Goal: Obtain resource: Download file/media

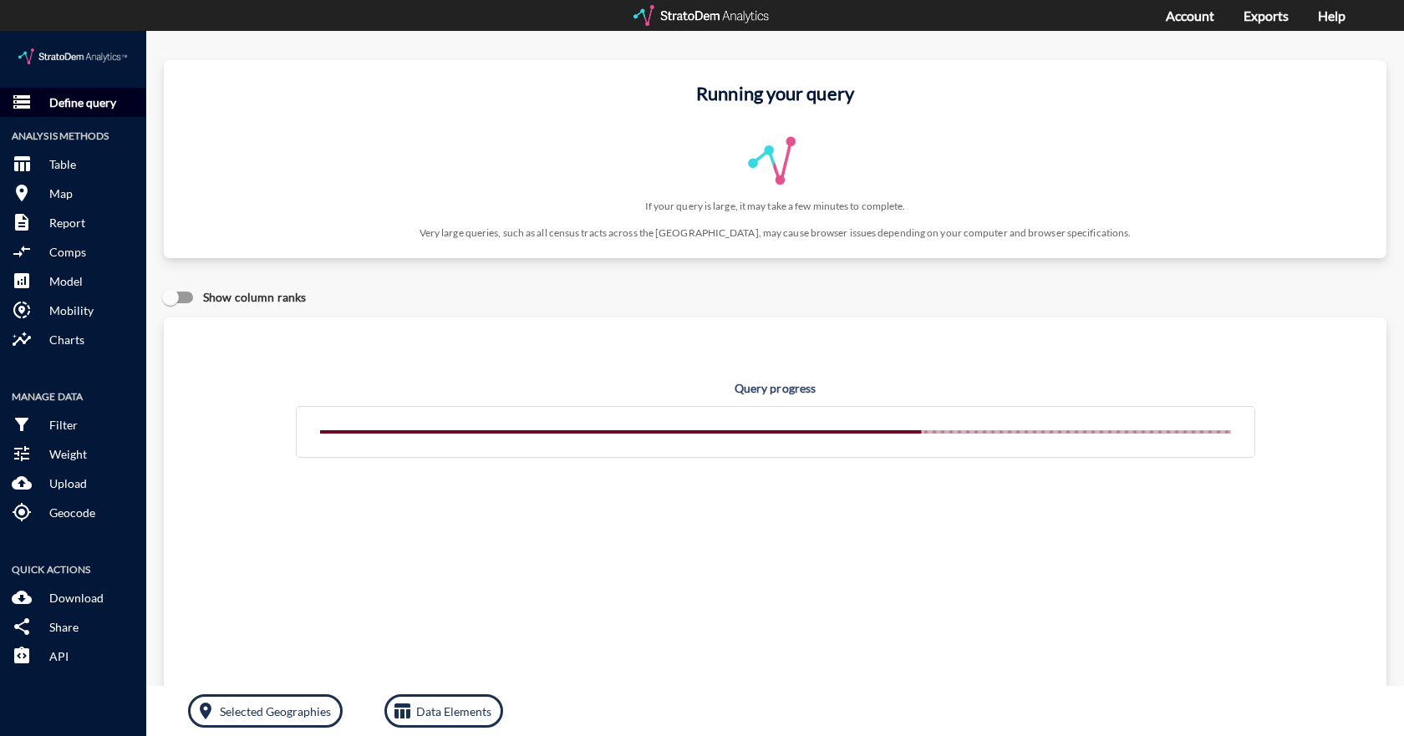
click p "Define query"
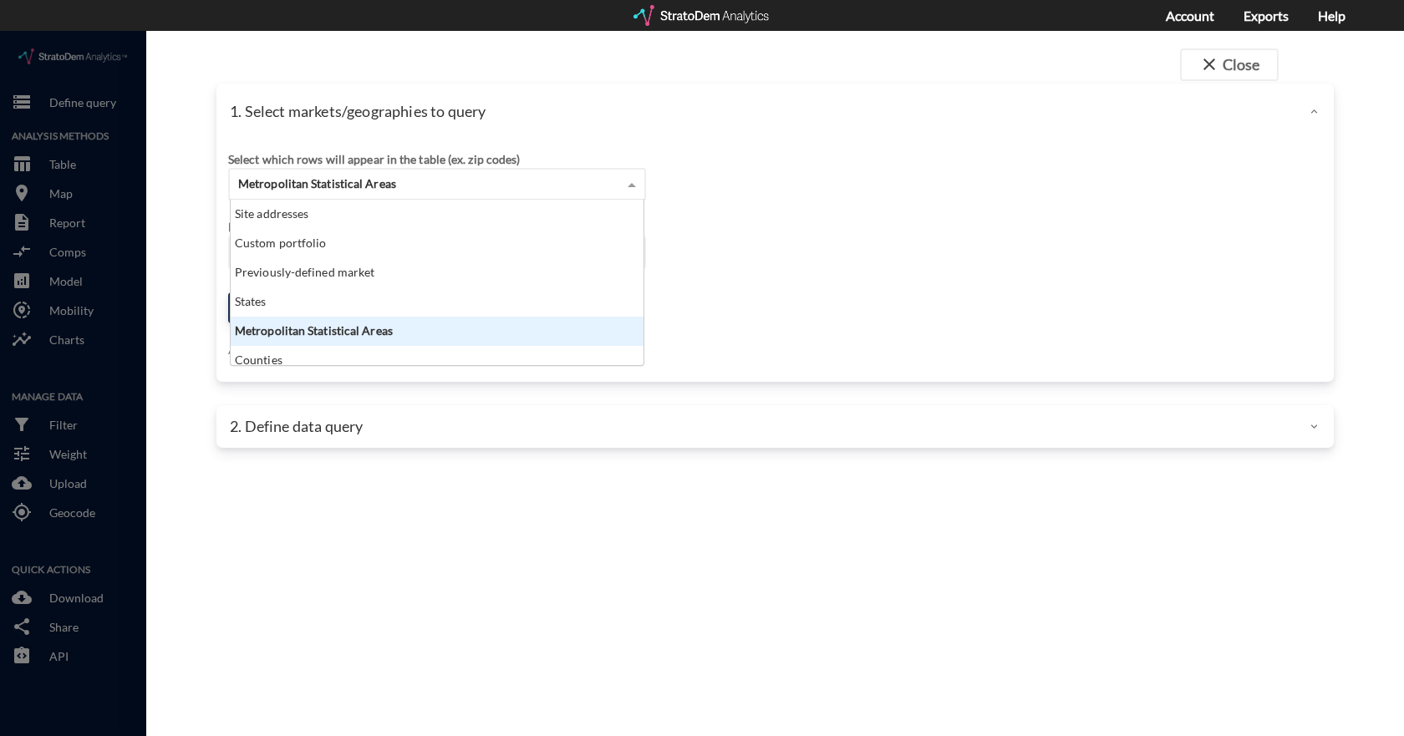
click span "Metropolitan Statistical Areas"
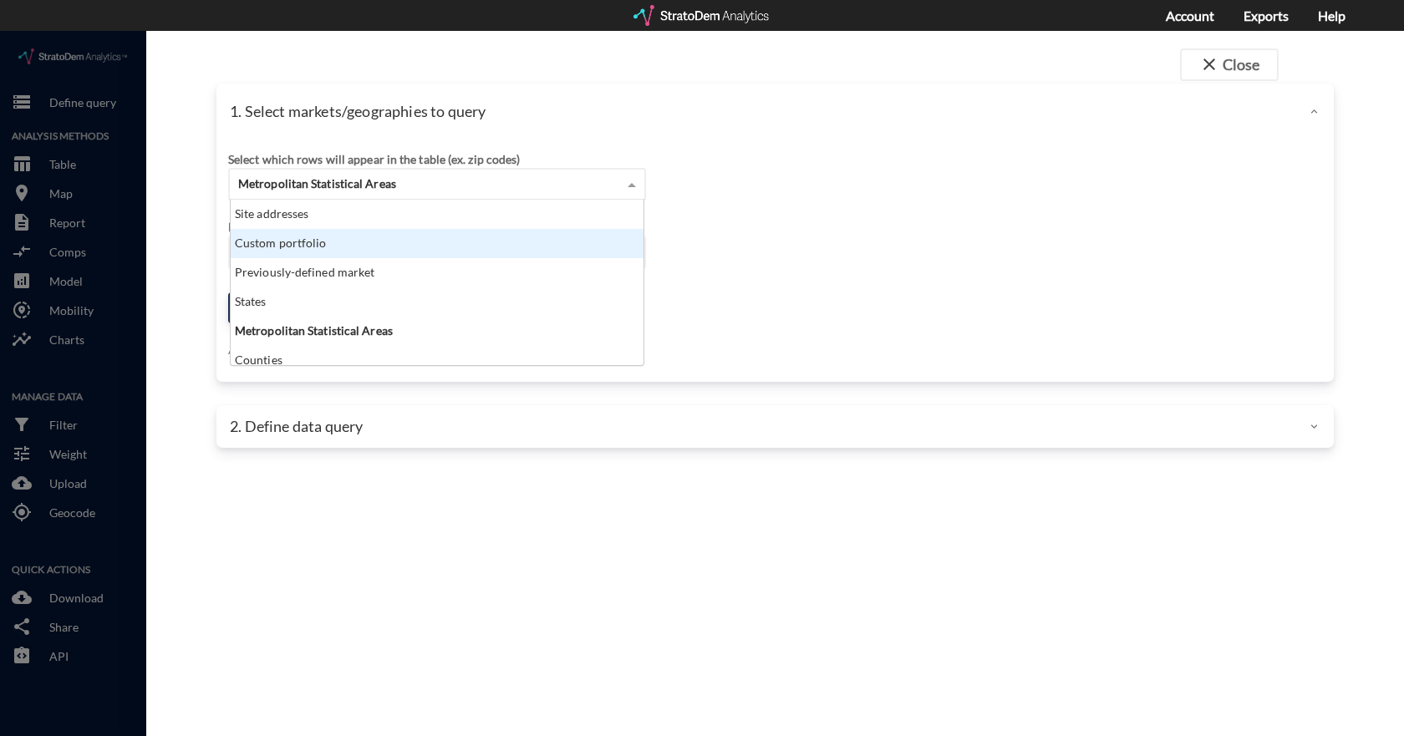
click div "Custom portfolio"
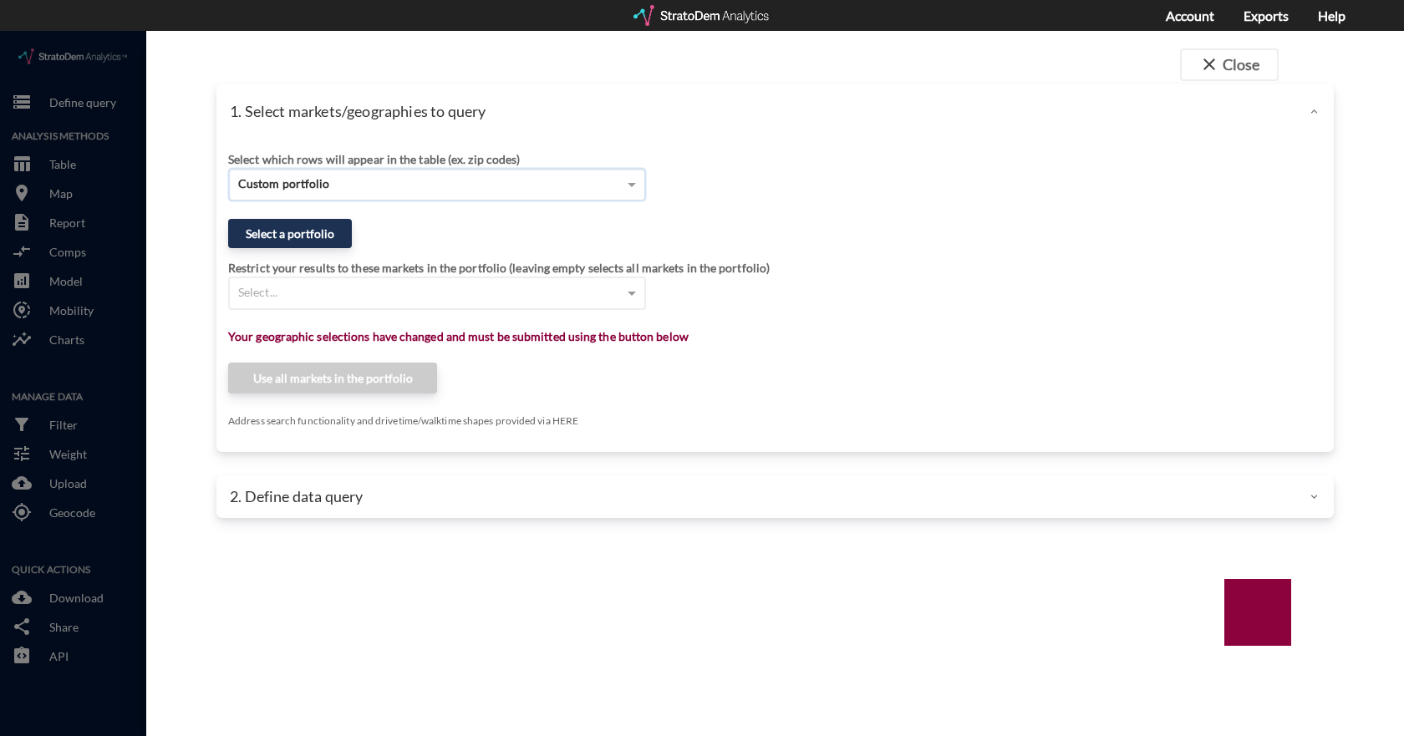
click span "Custom portfolio"
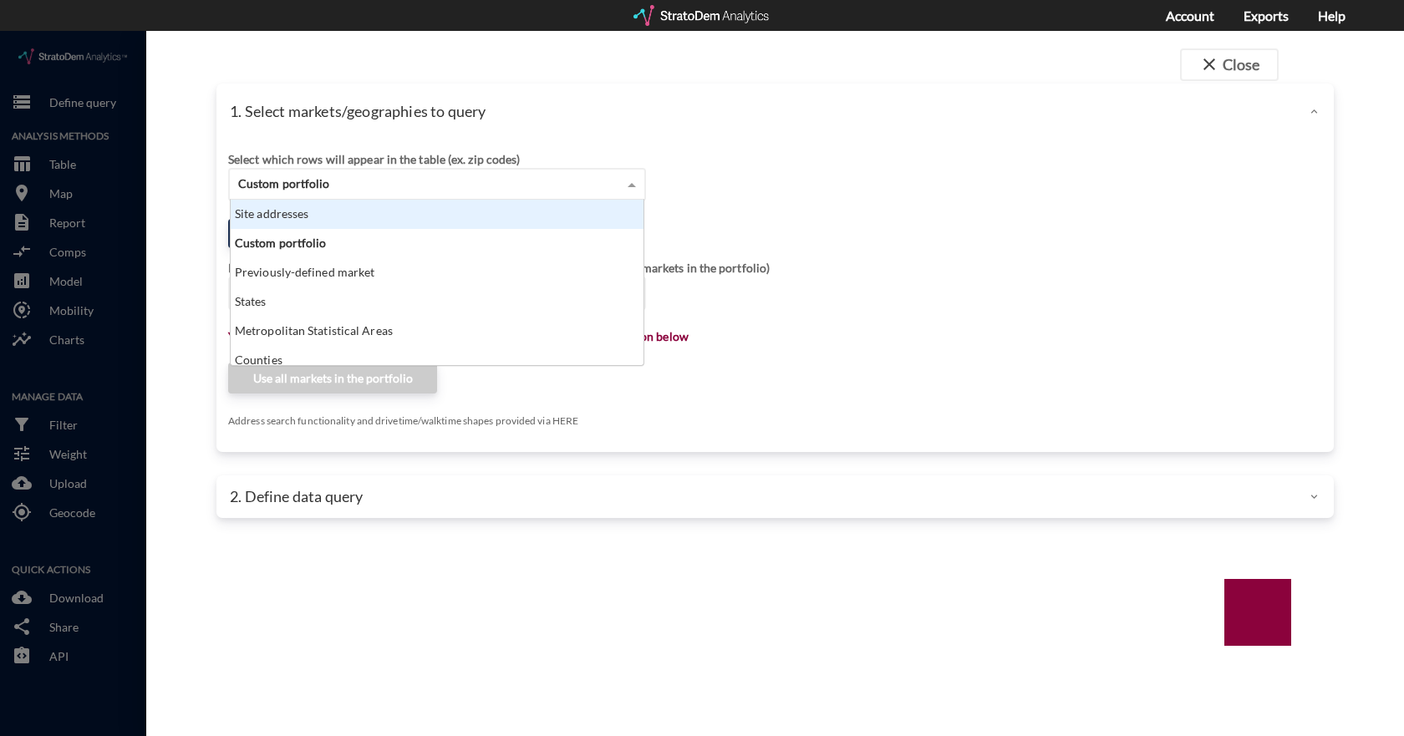
click div "Site addresses"
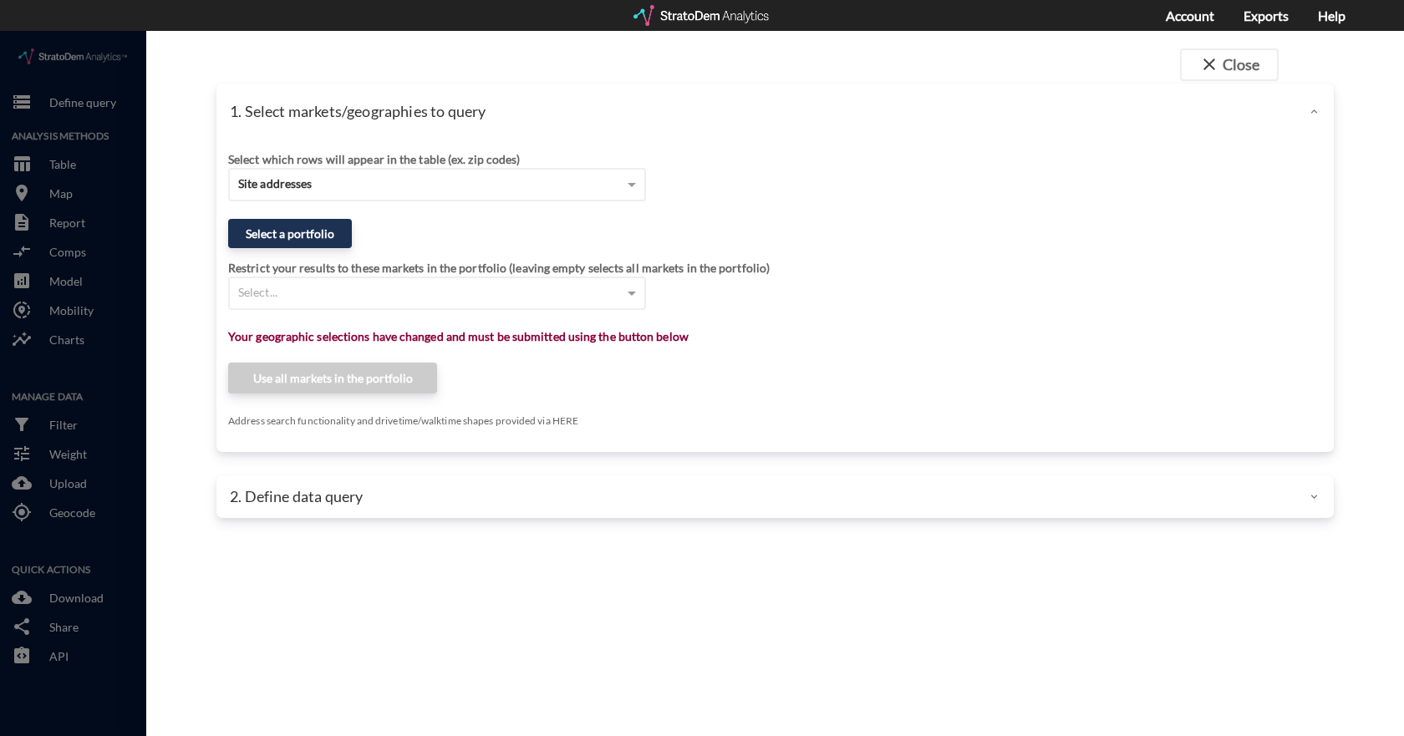
click div "Select which rows will appear in the table (ex. zip codes) Site addresses"
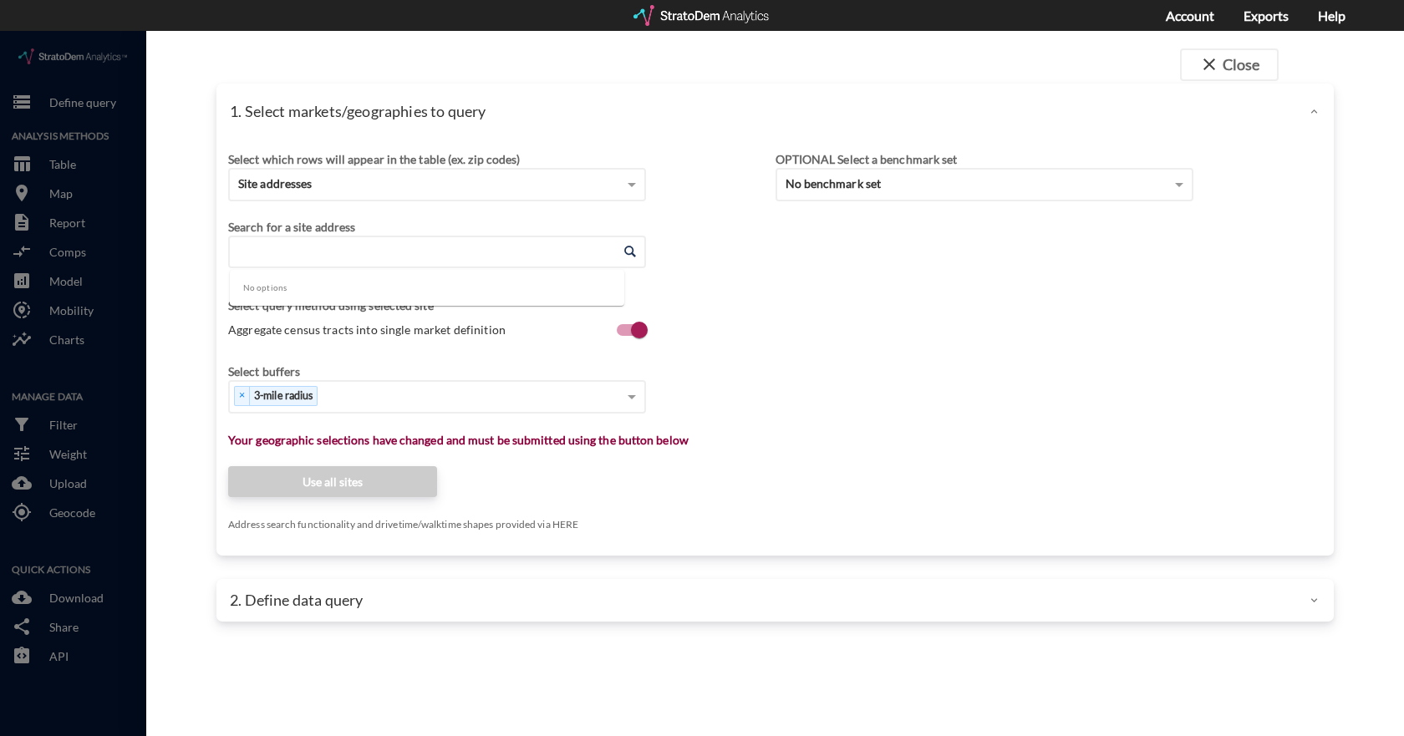
click input "Enter an address"
type input "[STREET_ADDRESS][US_STATE]"
click div "Search for a site address Enter an address Enter an address Select query method…"
click div "Search for a site address Enter an address Enter an address"
click input "Enter an address"
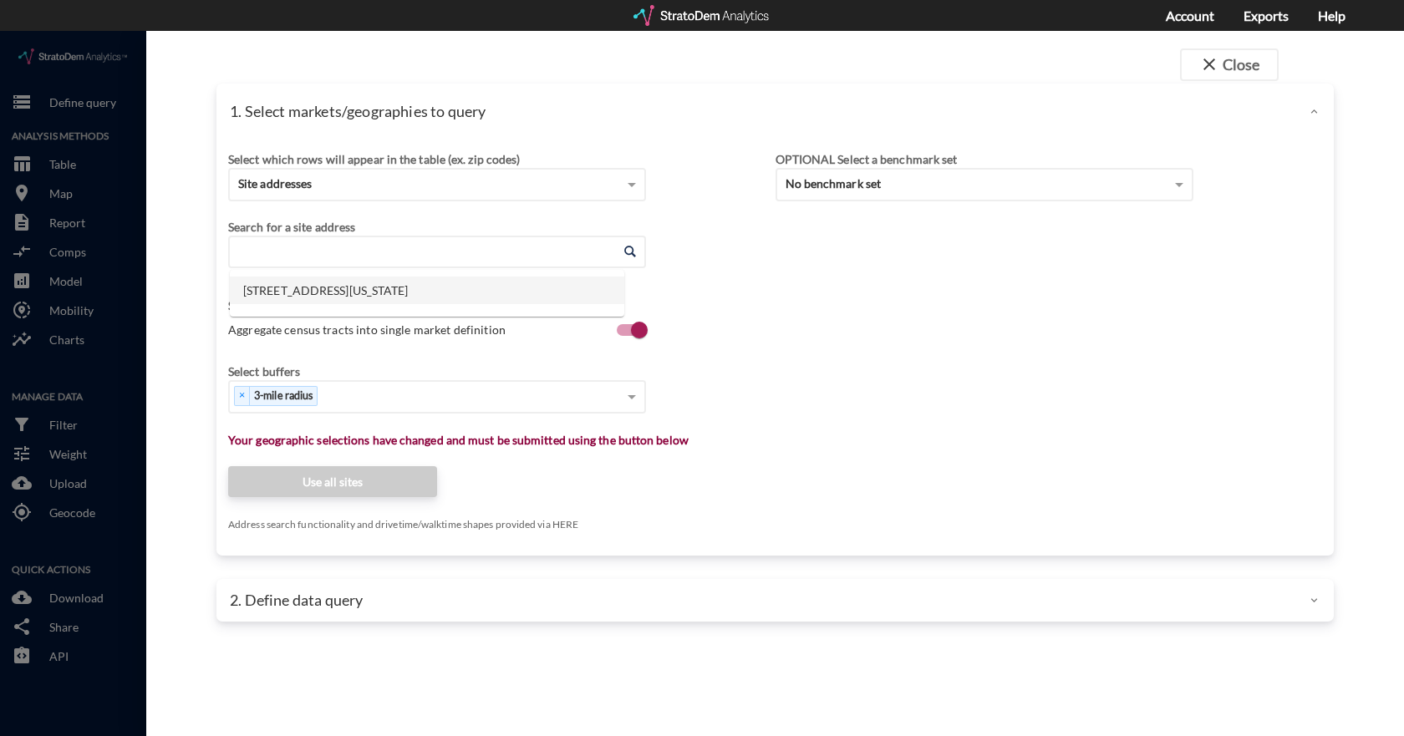
click li "[STREET_ADDRESS][US_STATE]"
type input "[STREET_ADDRESS][US_STATE]"
click label "Aggregate census tracts into single market definition"
click input "Aggregate census tracts into single market definition"
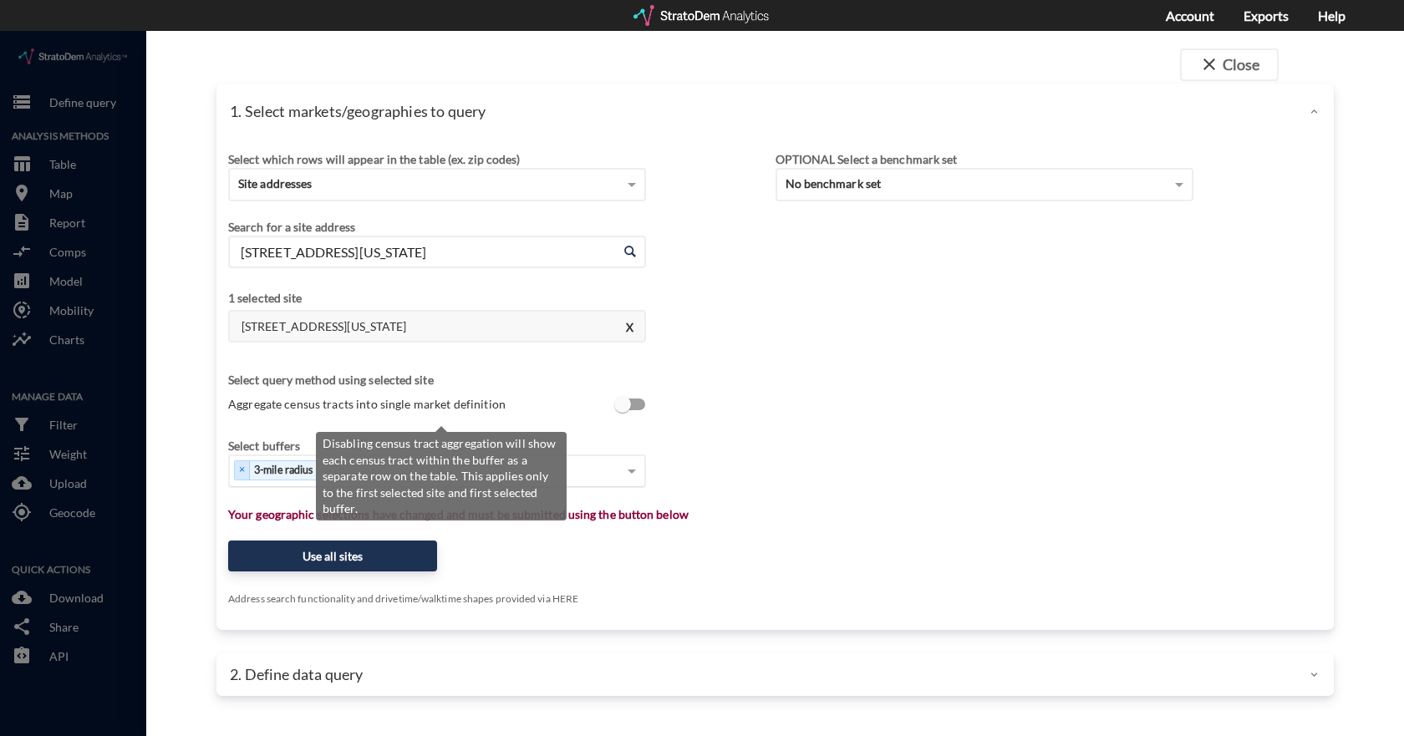
scroll to position [3, 0]
click span "Aggregate census tracts into single market definition"
click input "Aggregate census tracts into single market definition"
checkbox input "true"
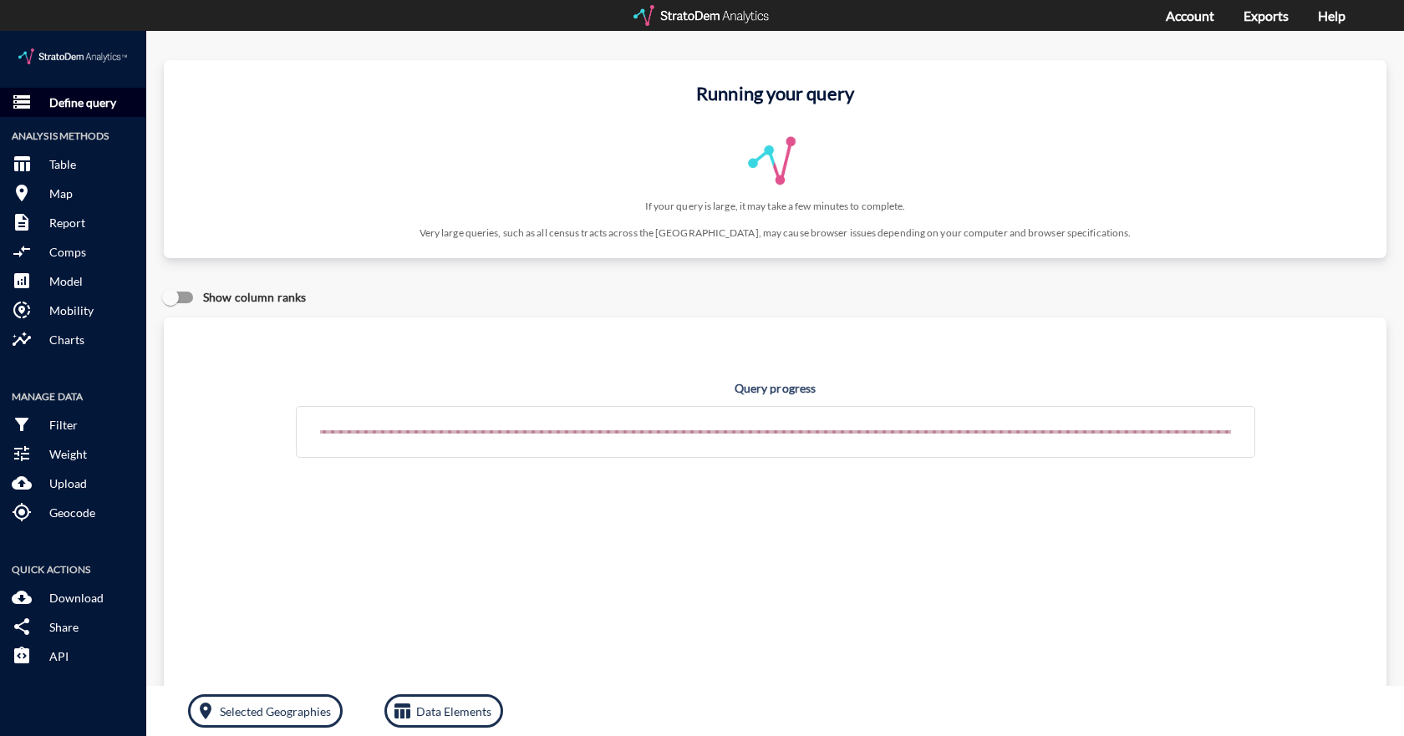
click p "Define query"
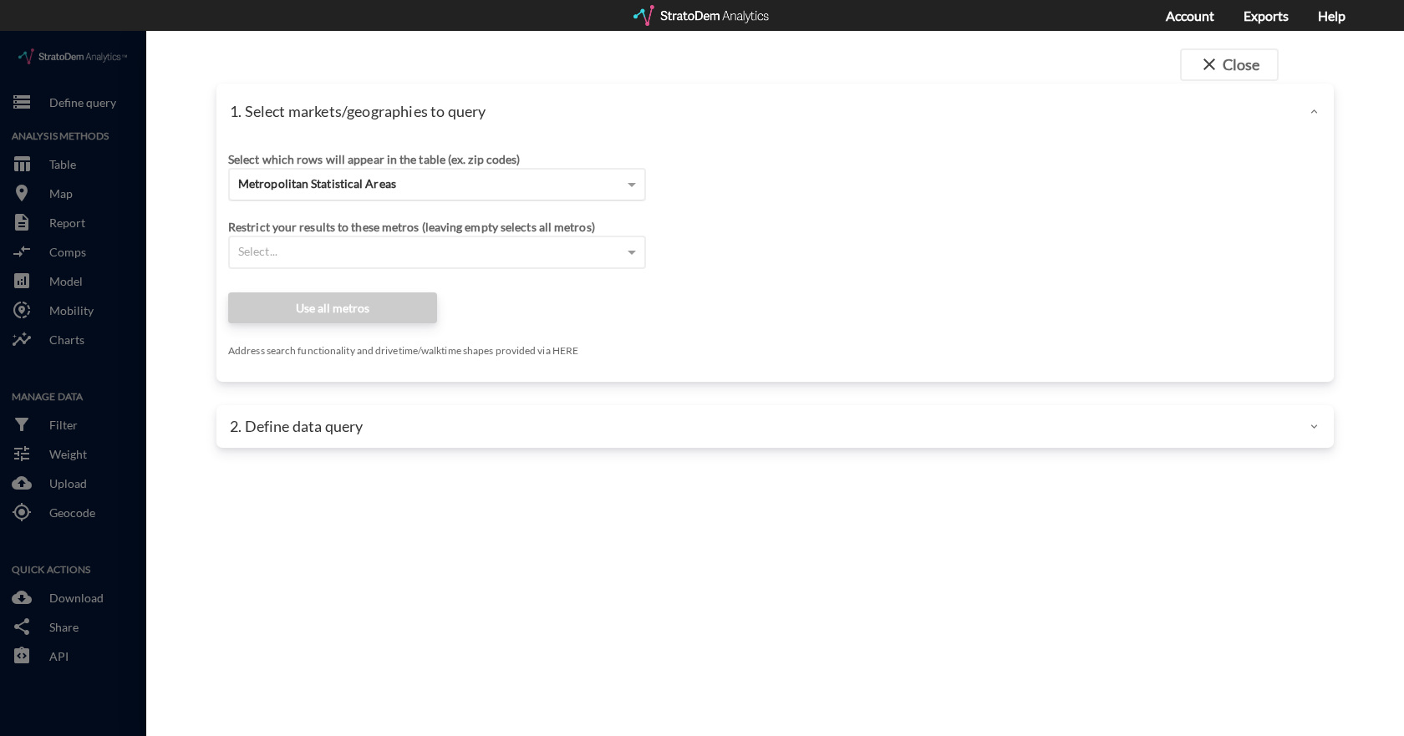
click span "Metropolitan Statistical Areas"
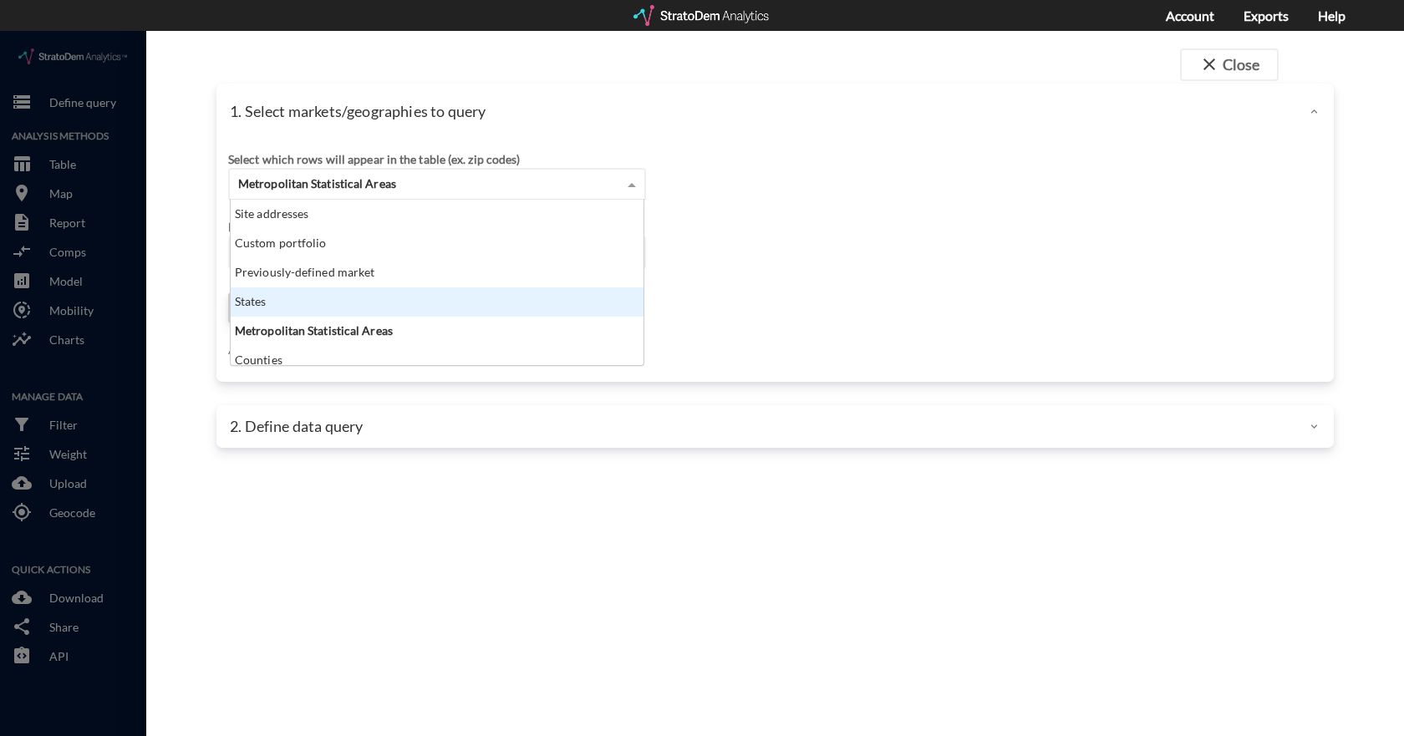
scroll to position [153, 403]
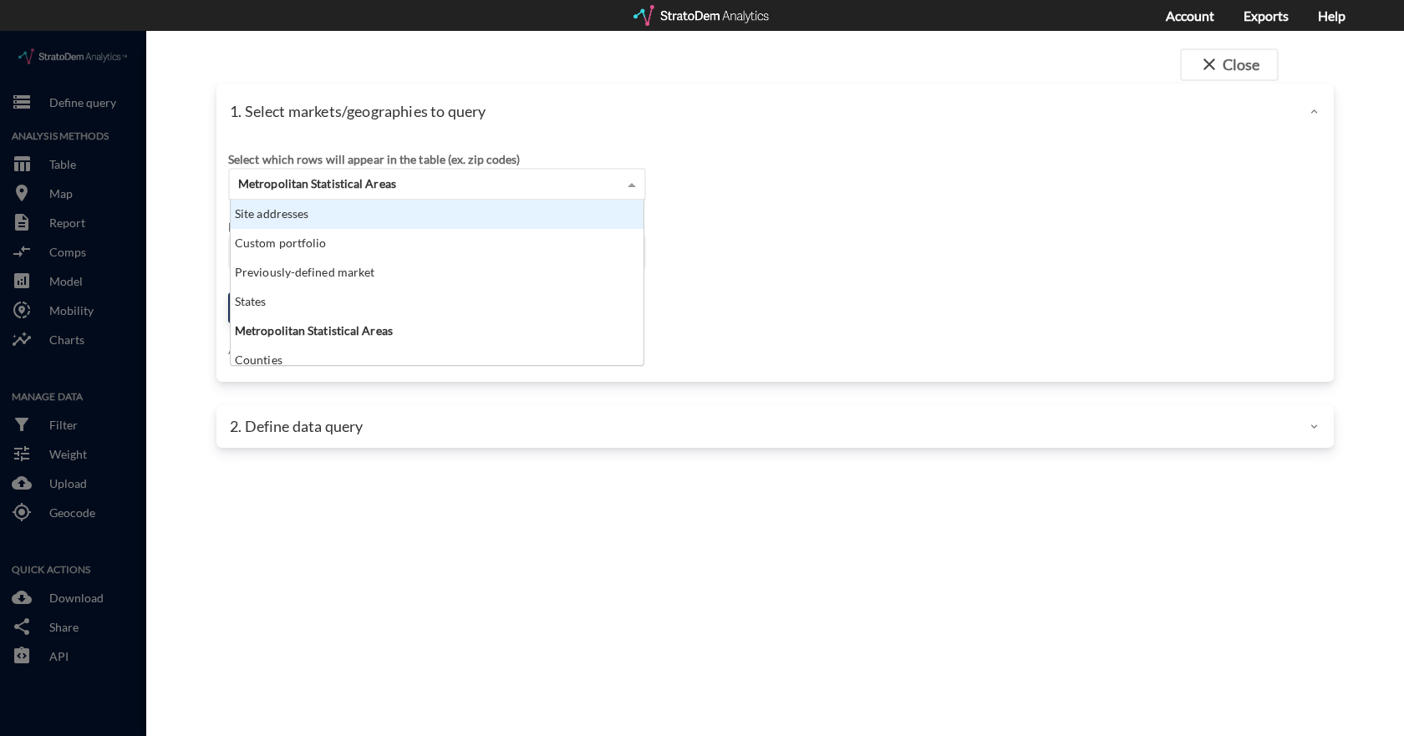
click div "Site addresses"
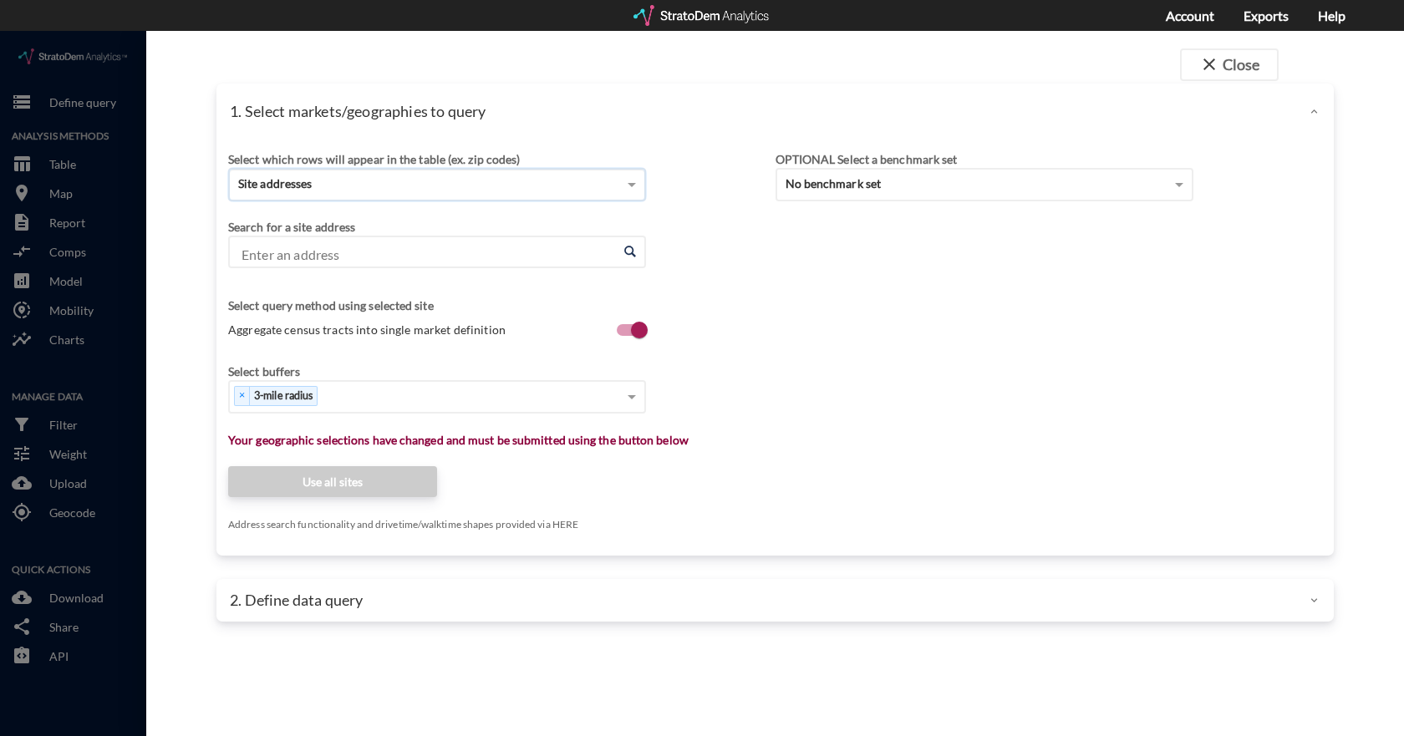
click input "Enter an address"
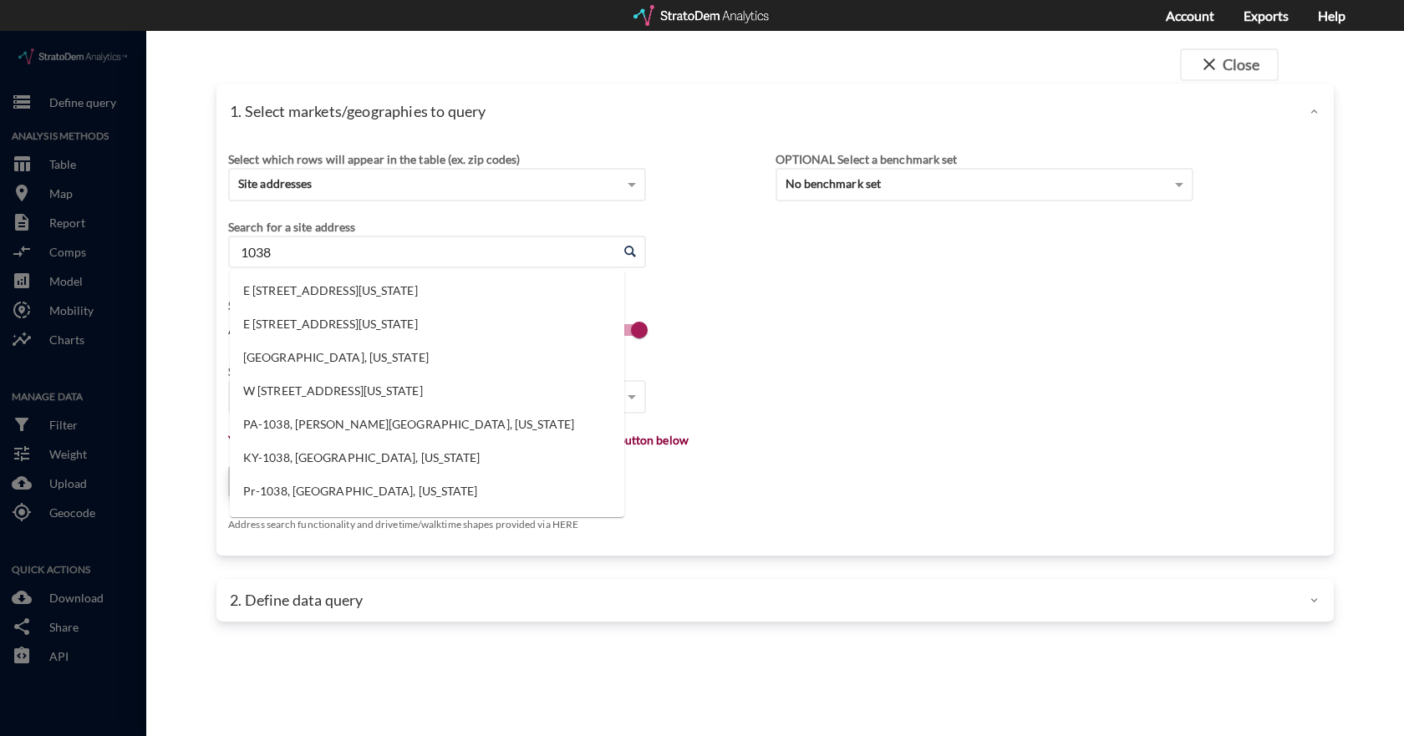
type input "1038"
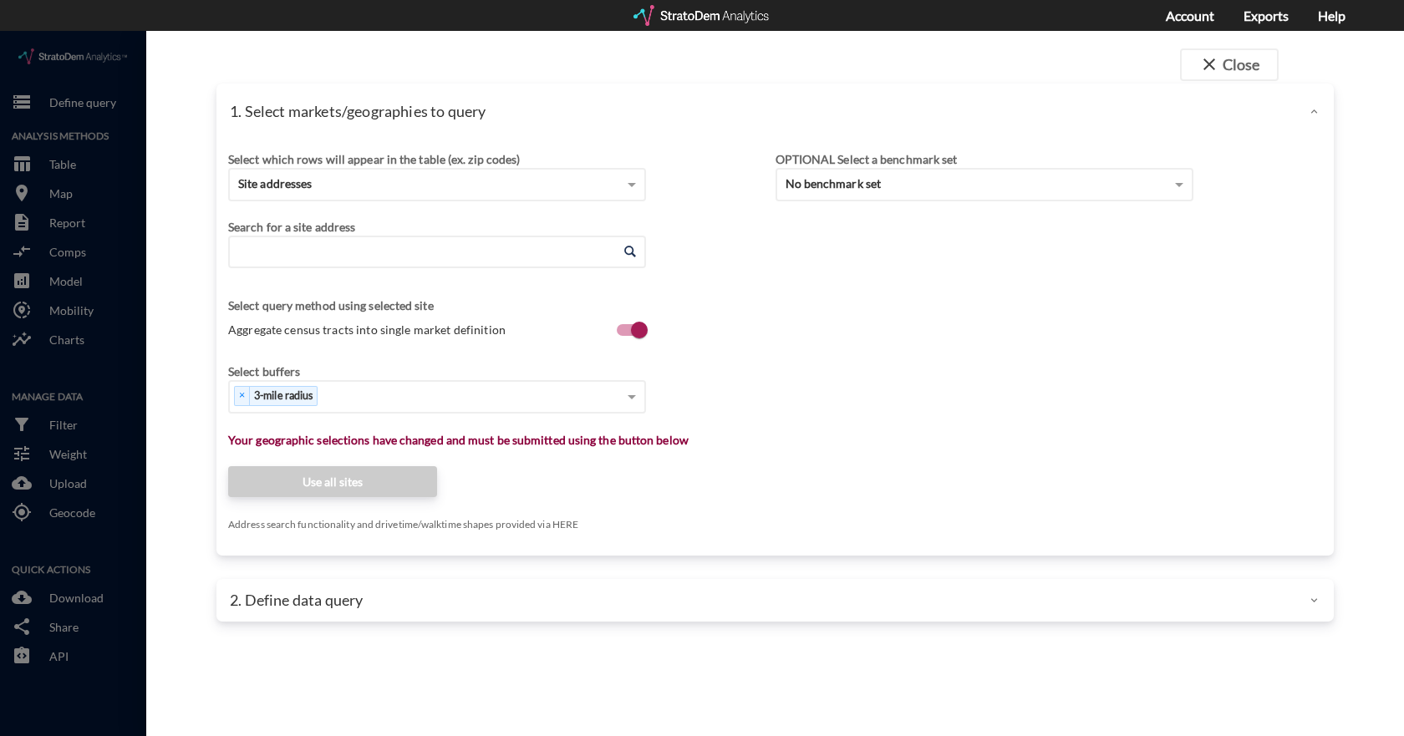
click input "Enter an address"
click li "[STREET_ADDRESS][US_STATE]"
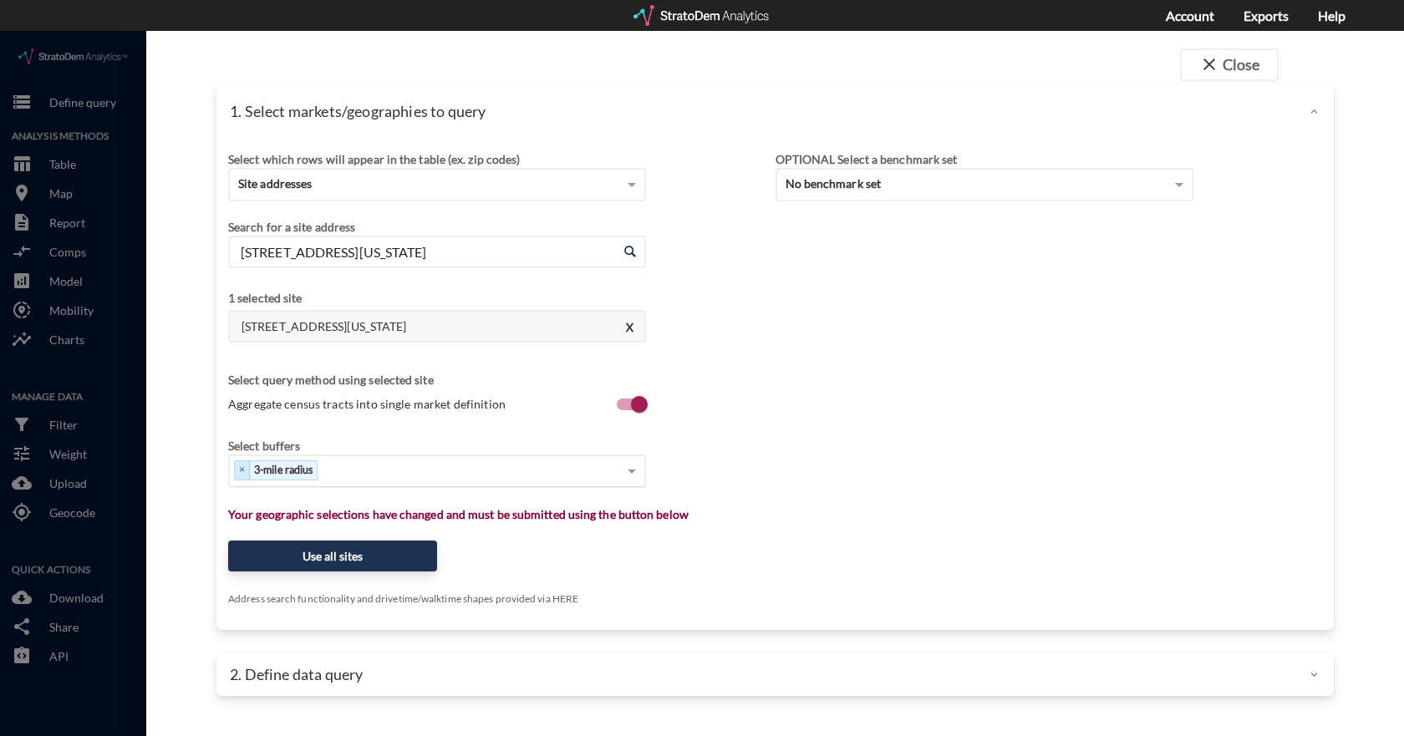
type input "[STREET_ADDRESS][US_STATE]"
click div "Select..."
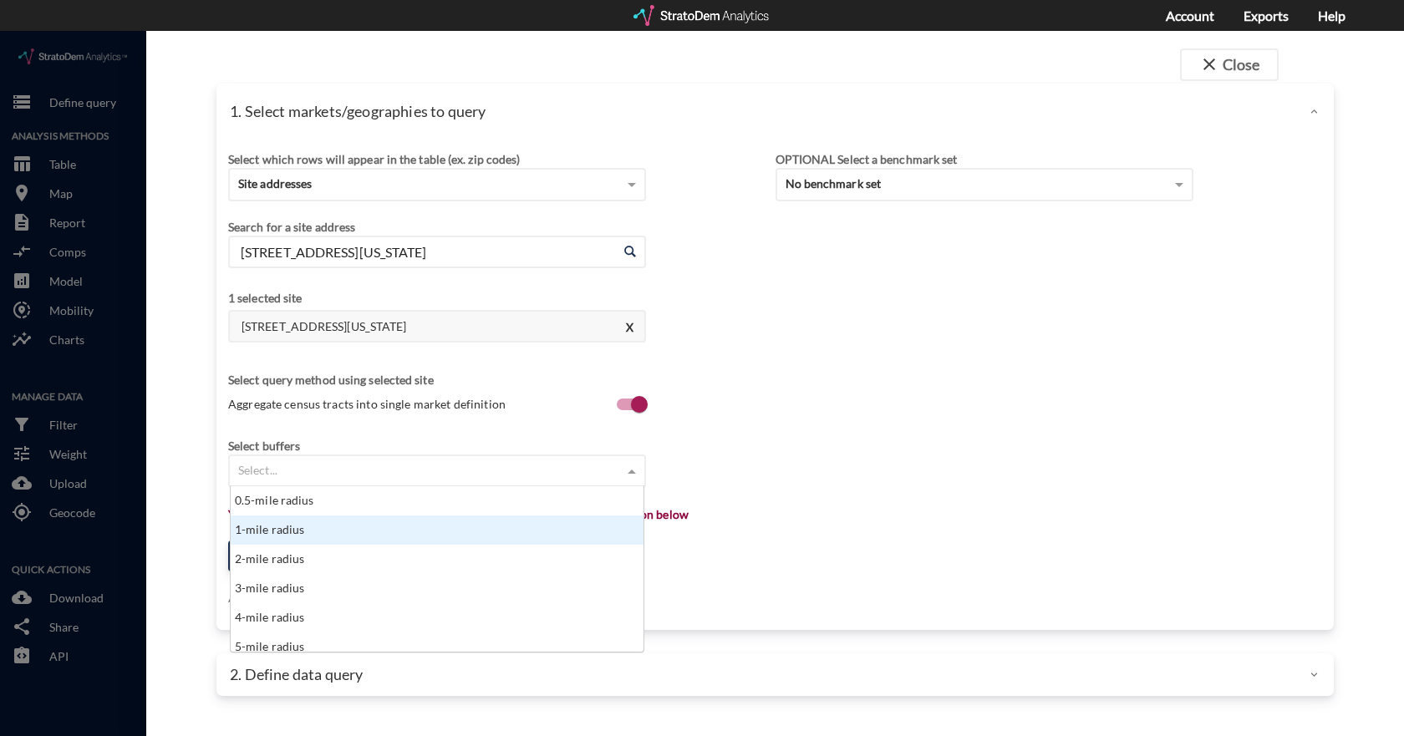
click div "1-mile radius"
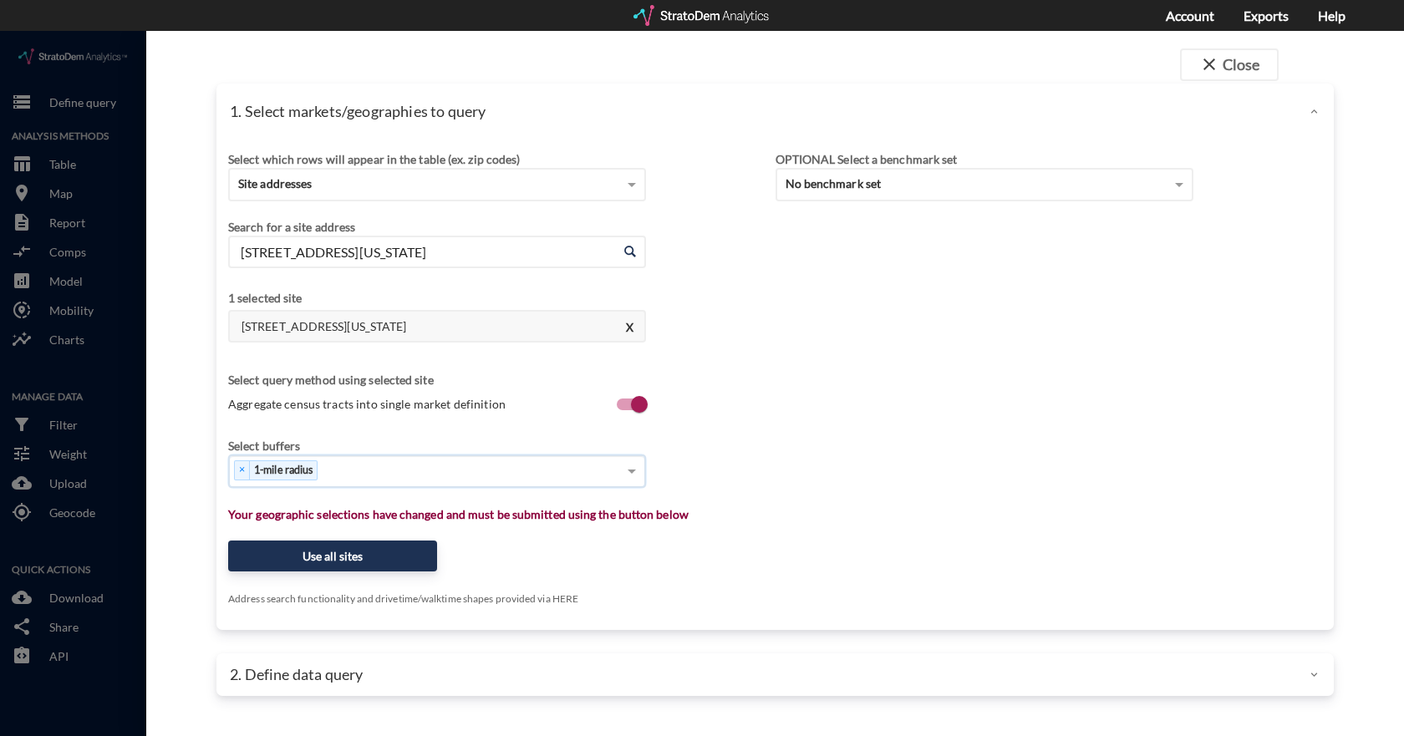
click div "× 1-mile radius"
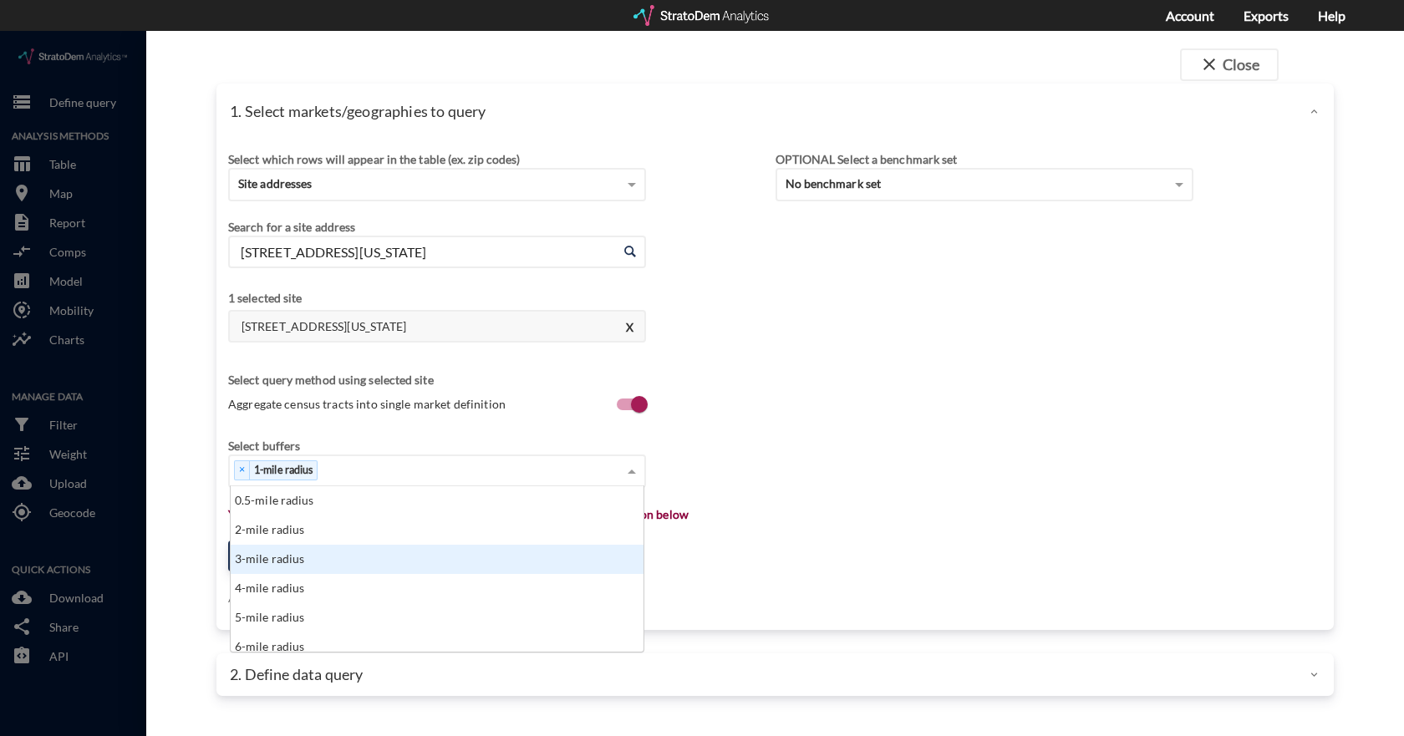
click div "3-mile radius"
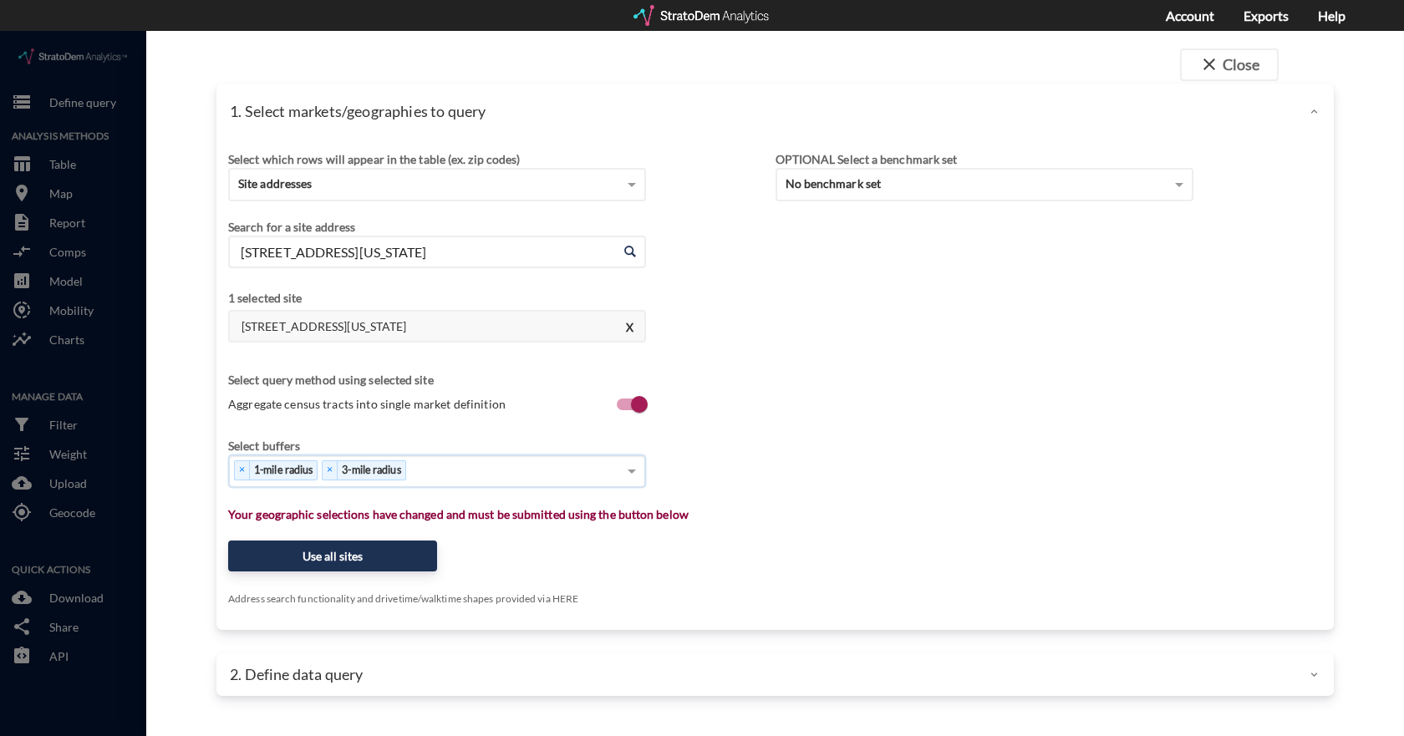
click div "× 1-mile radius × 3-mile radius"
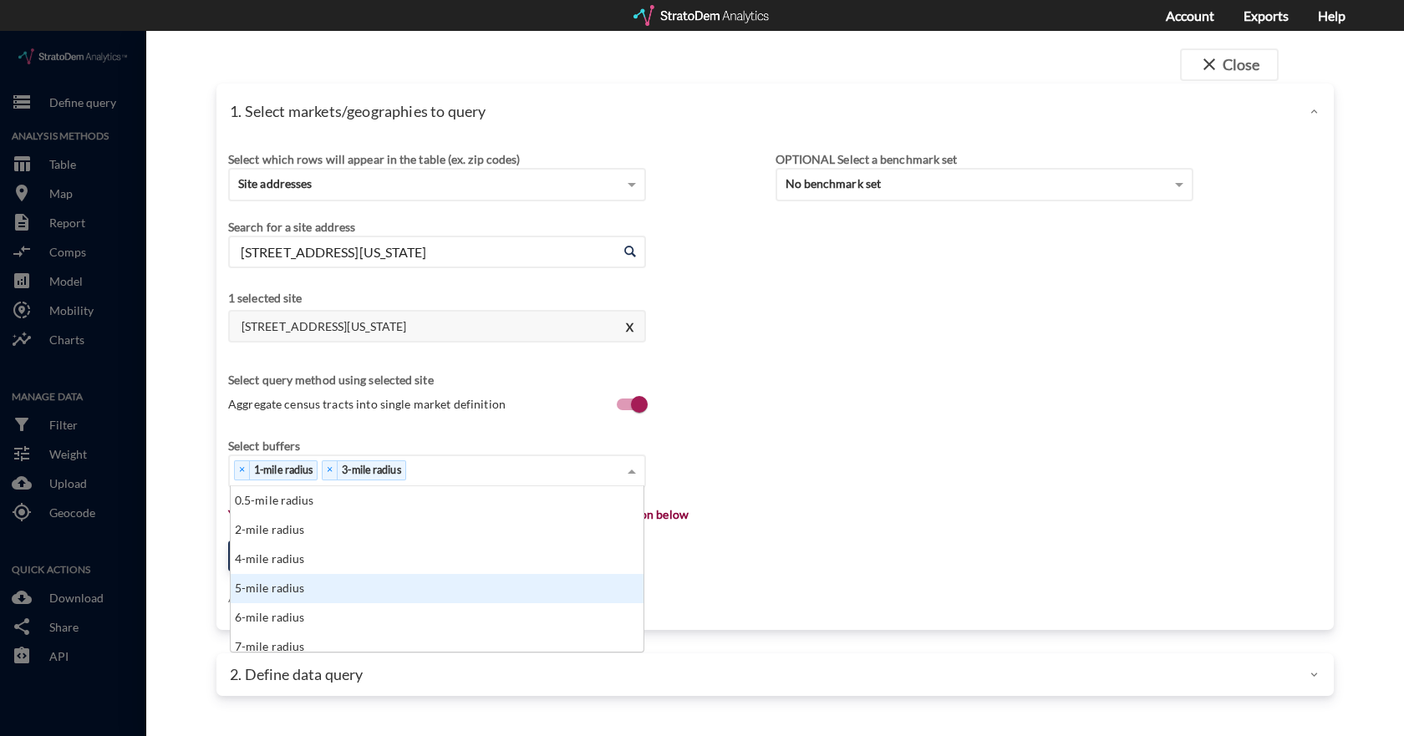
click div "5-mile radius"
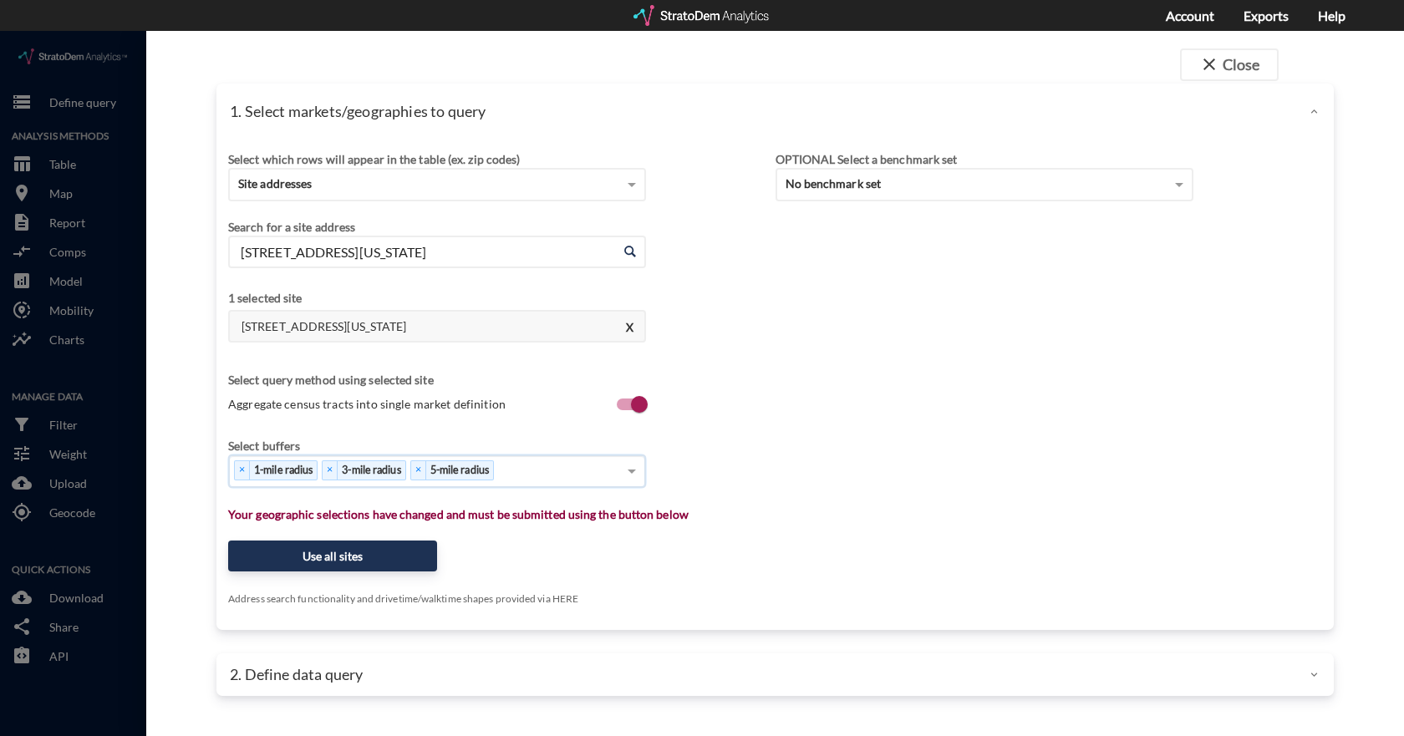
click div "× 1-mile radius × 3-mile radius × 5-mile radius"
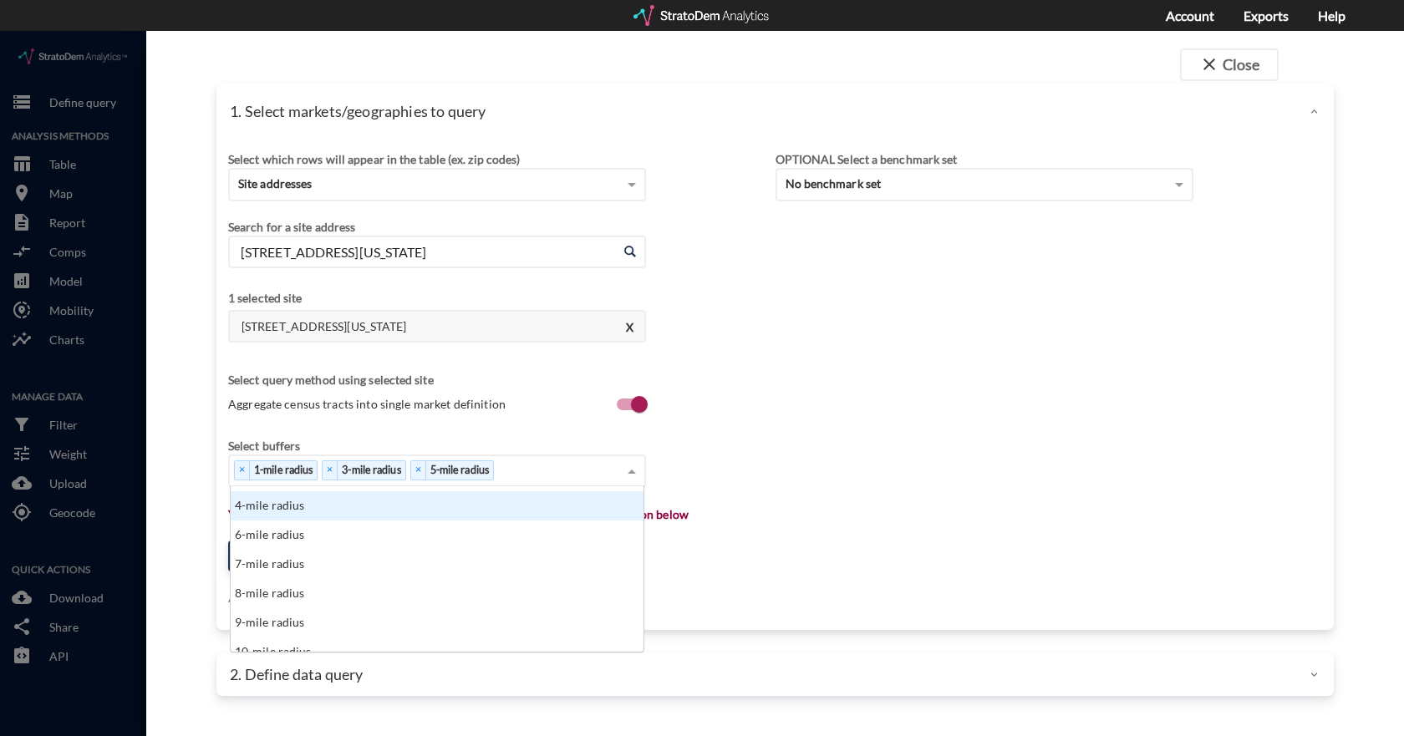
scroll to position [84, 0]
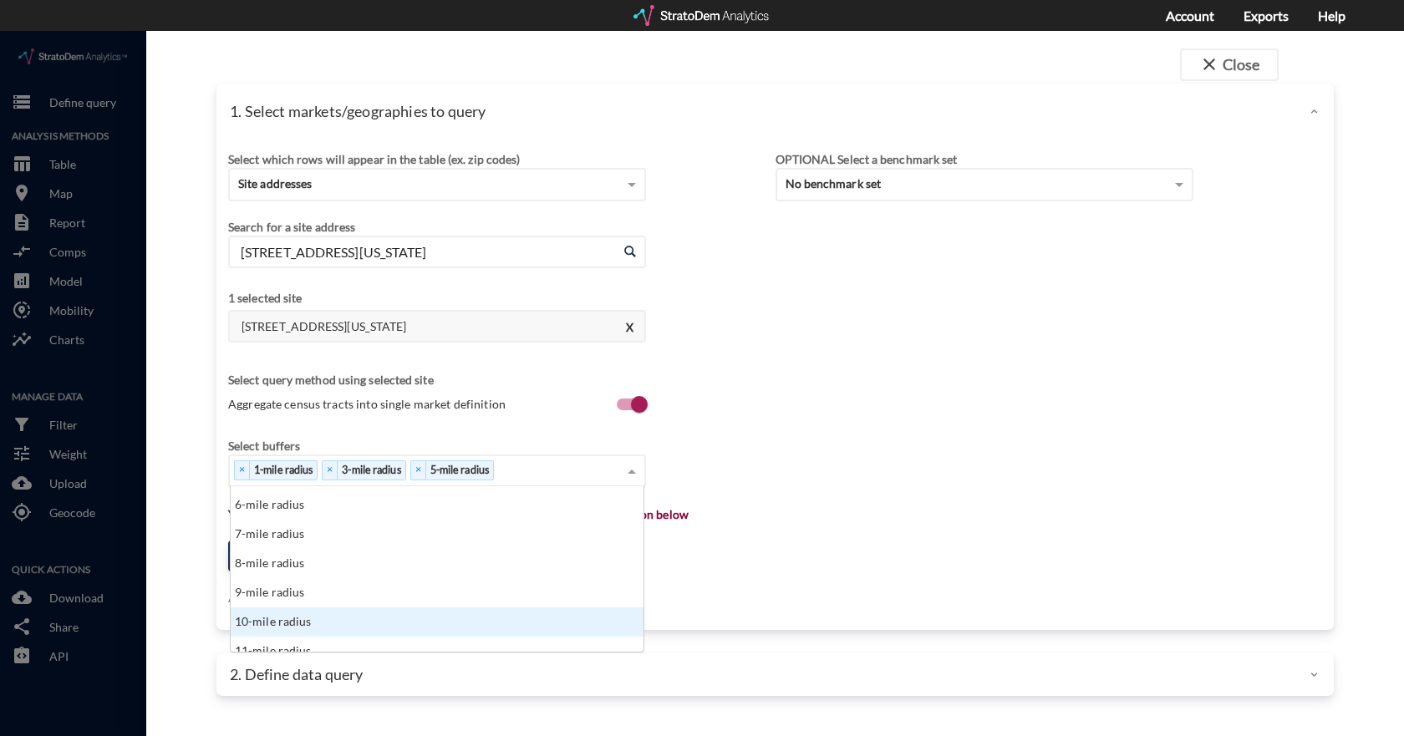
click div "10-mile radius"
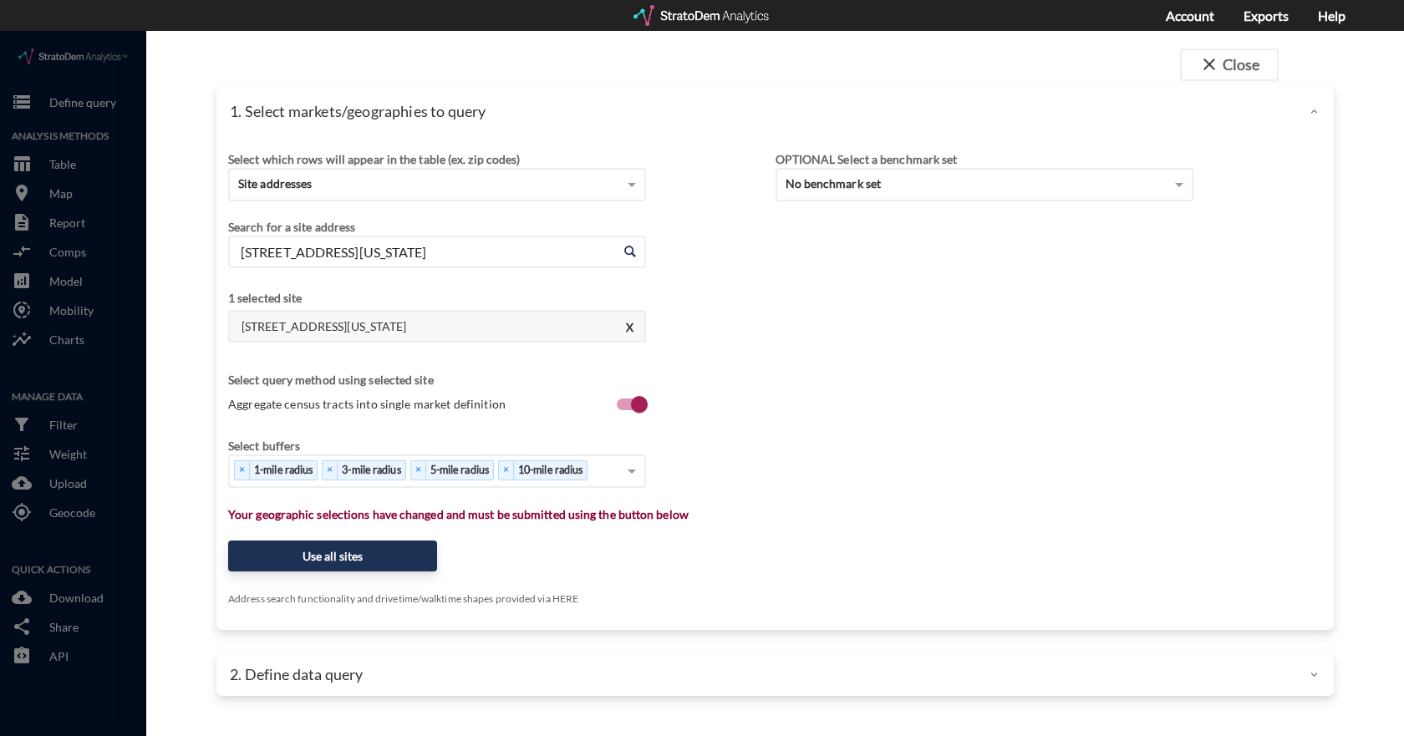
click div "Select which rows will appear in the table (ex. zip codes) Site addresses Selec…"
click button "Use all sites"
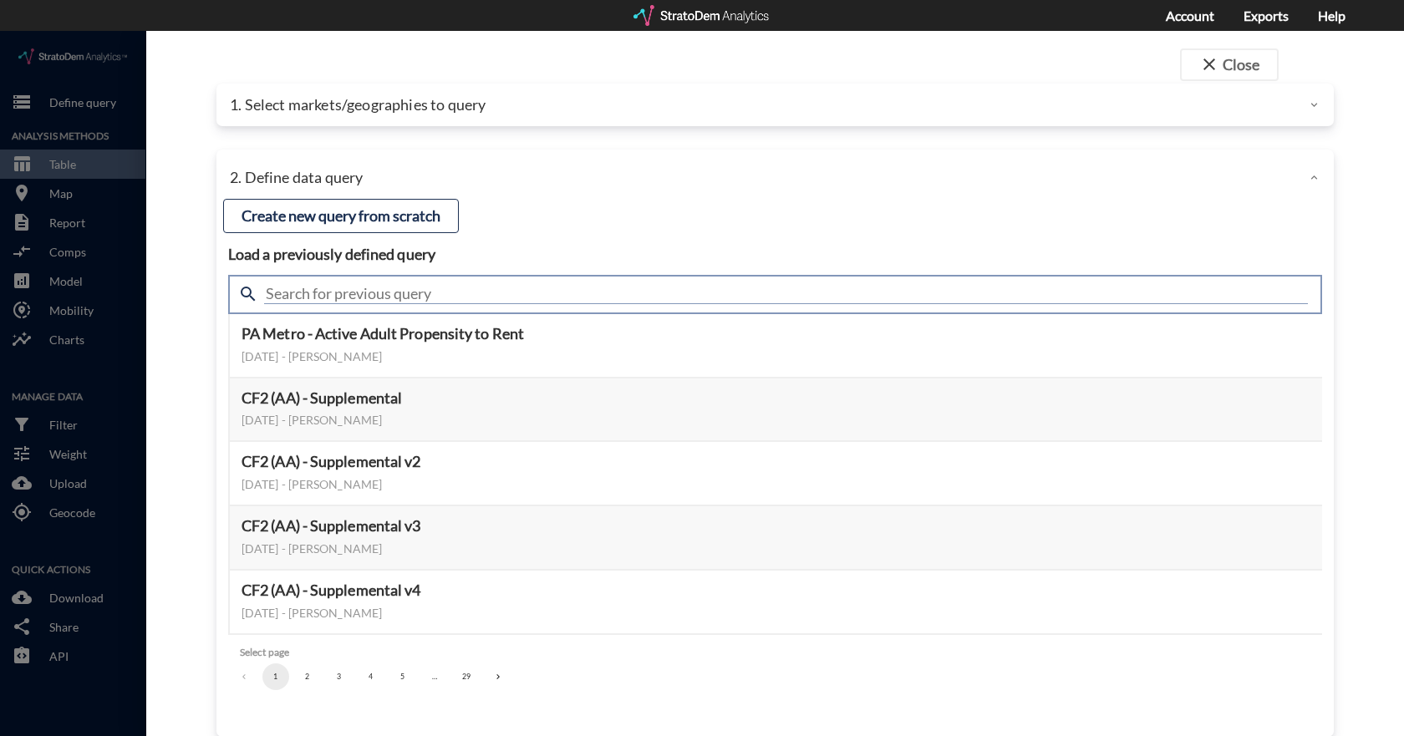
click input "text"
type input "housing demand"
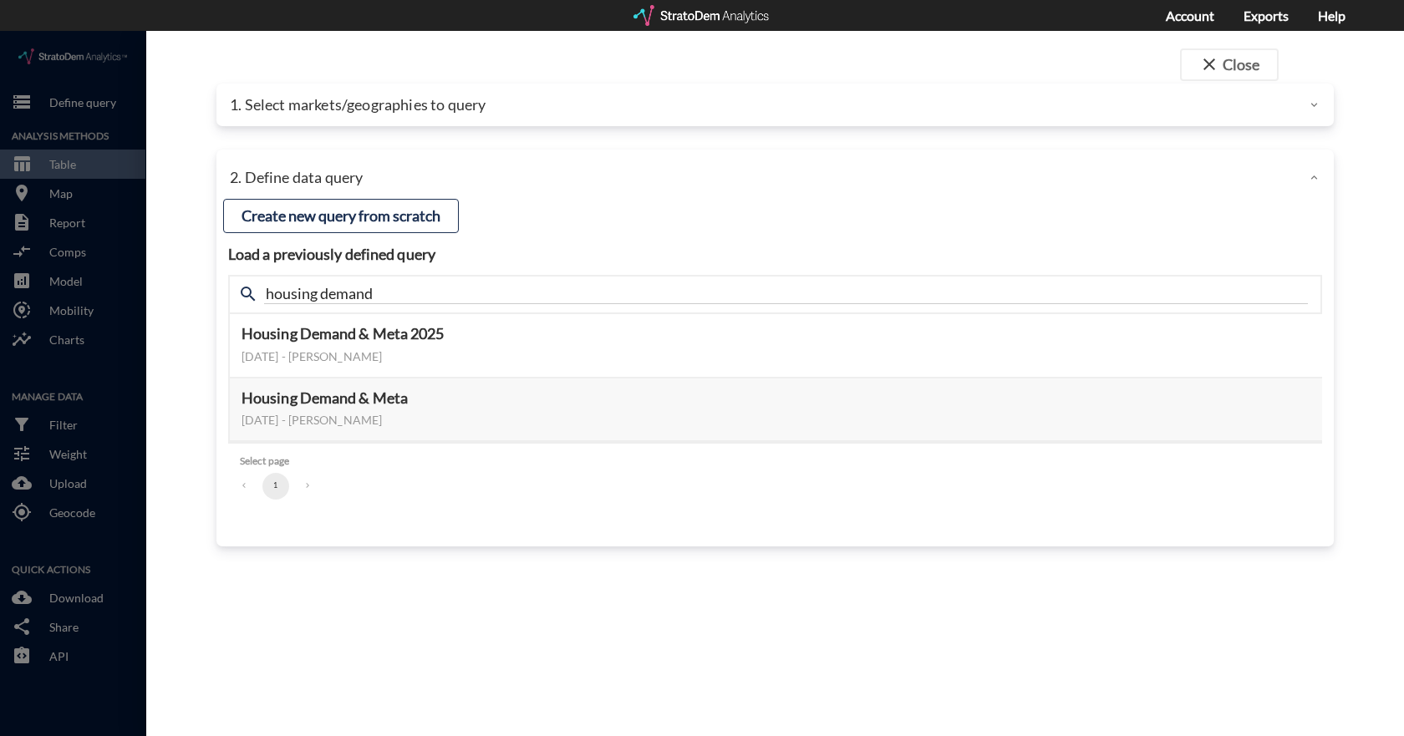
click h4 "Load a previously defined query"
click button "Select this query"
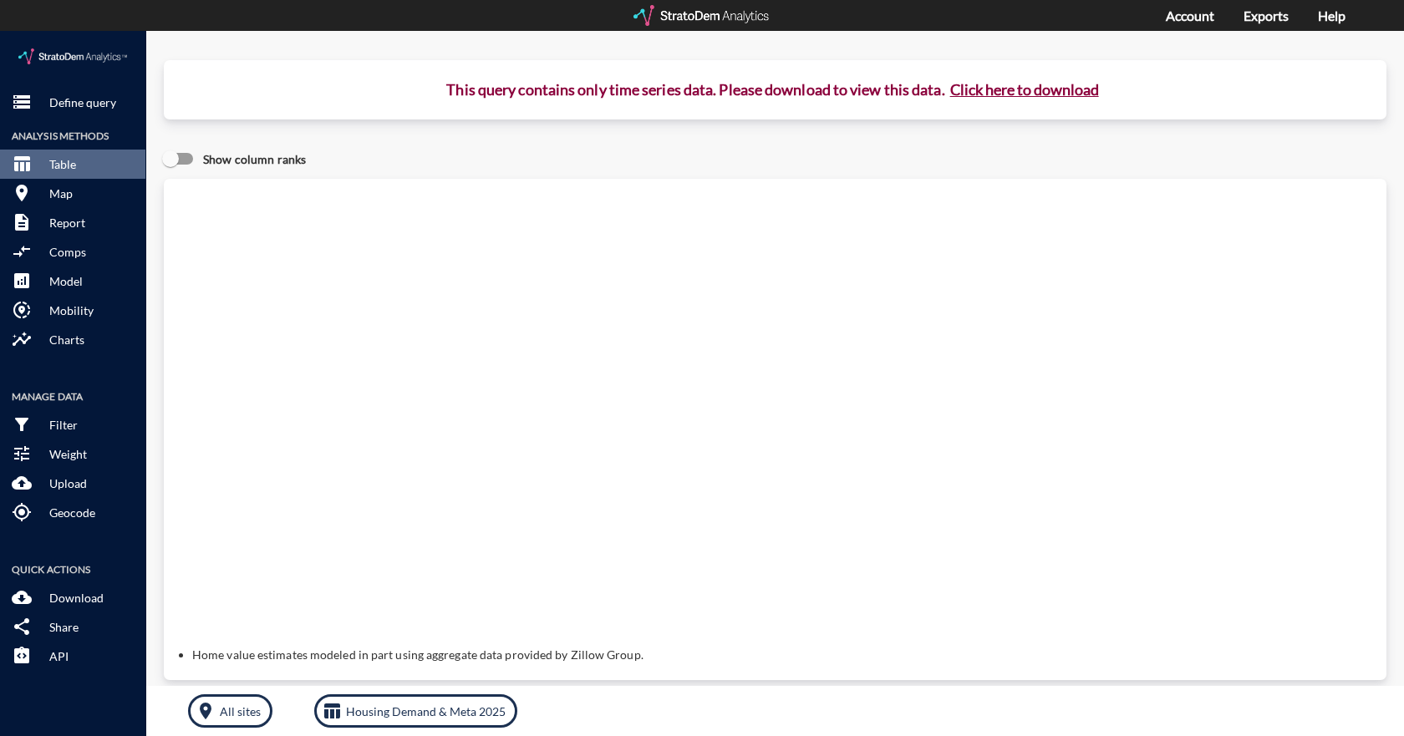
click button "Click here to download"
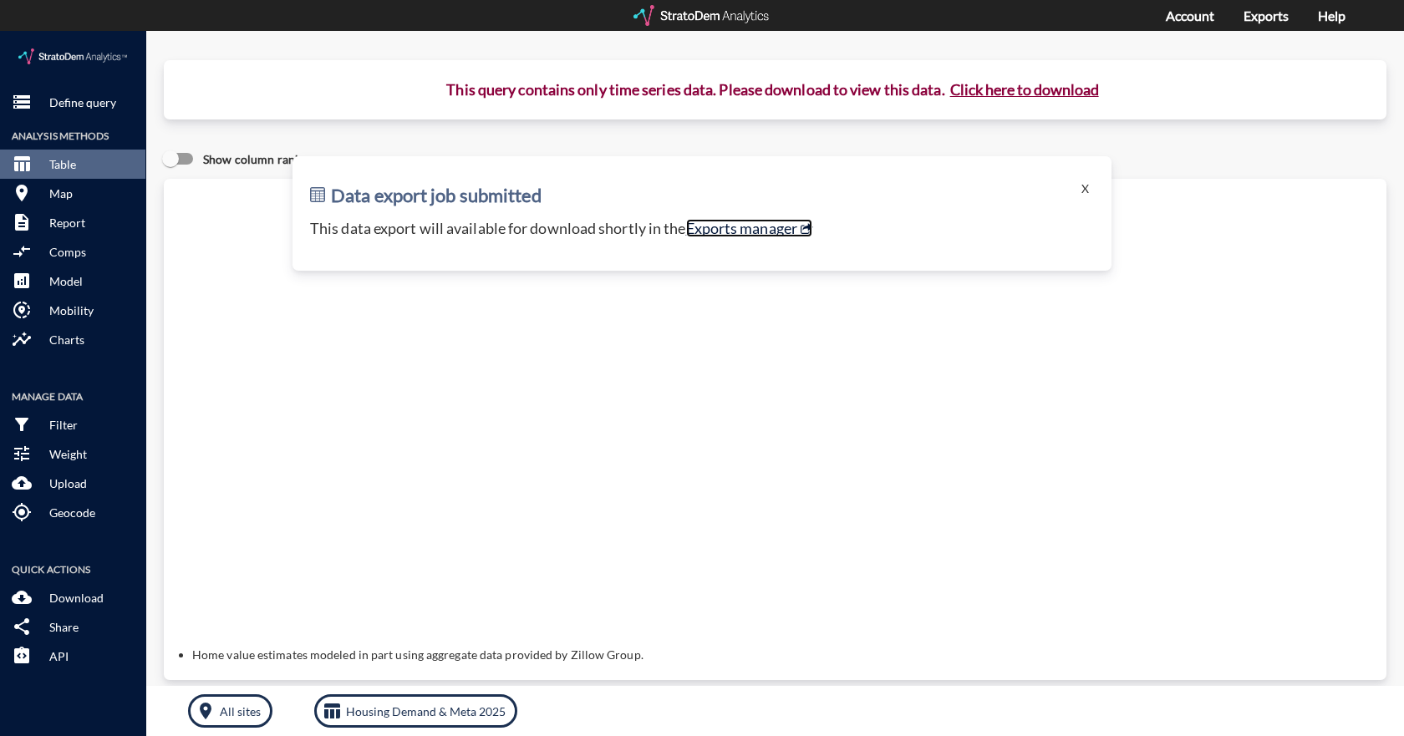
click link "Exports manager"
click p "Define query"
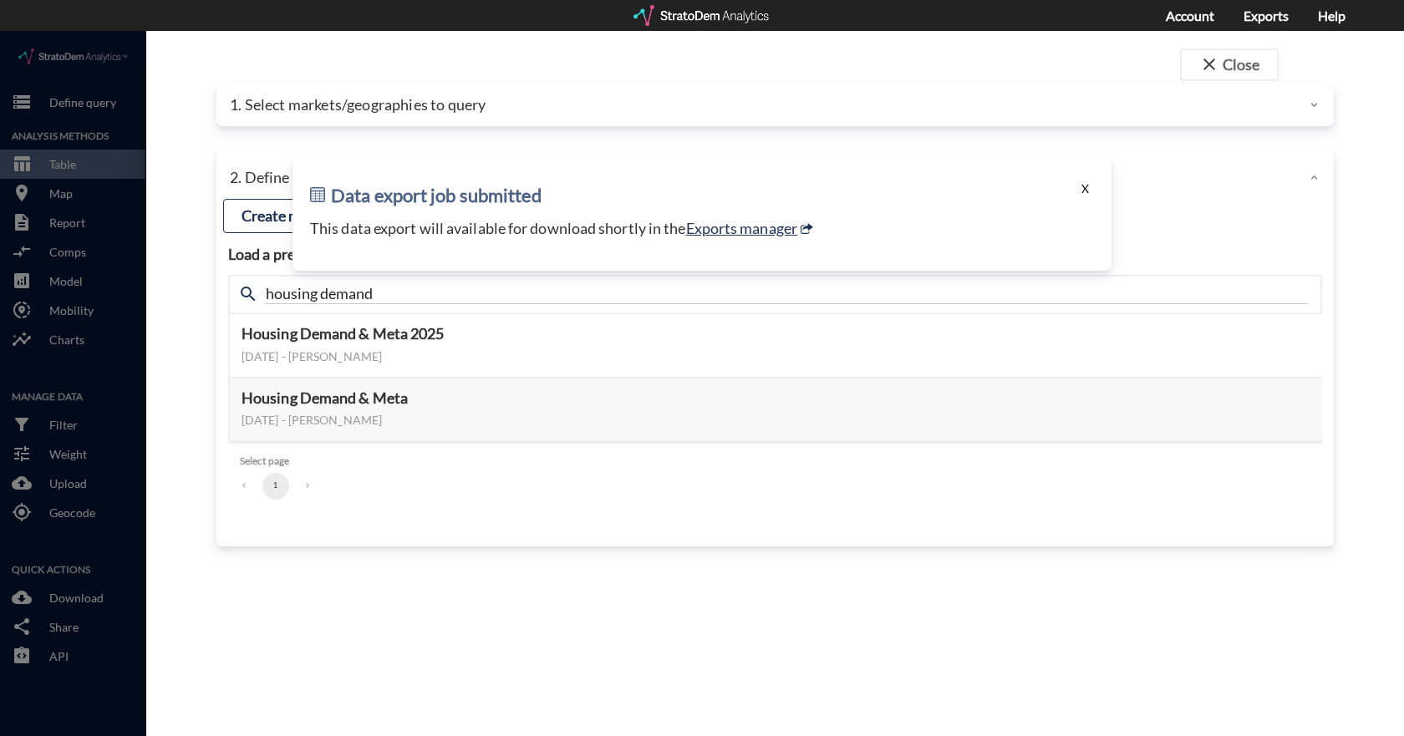
click button "X"
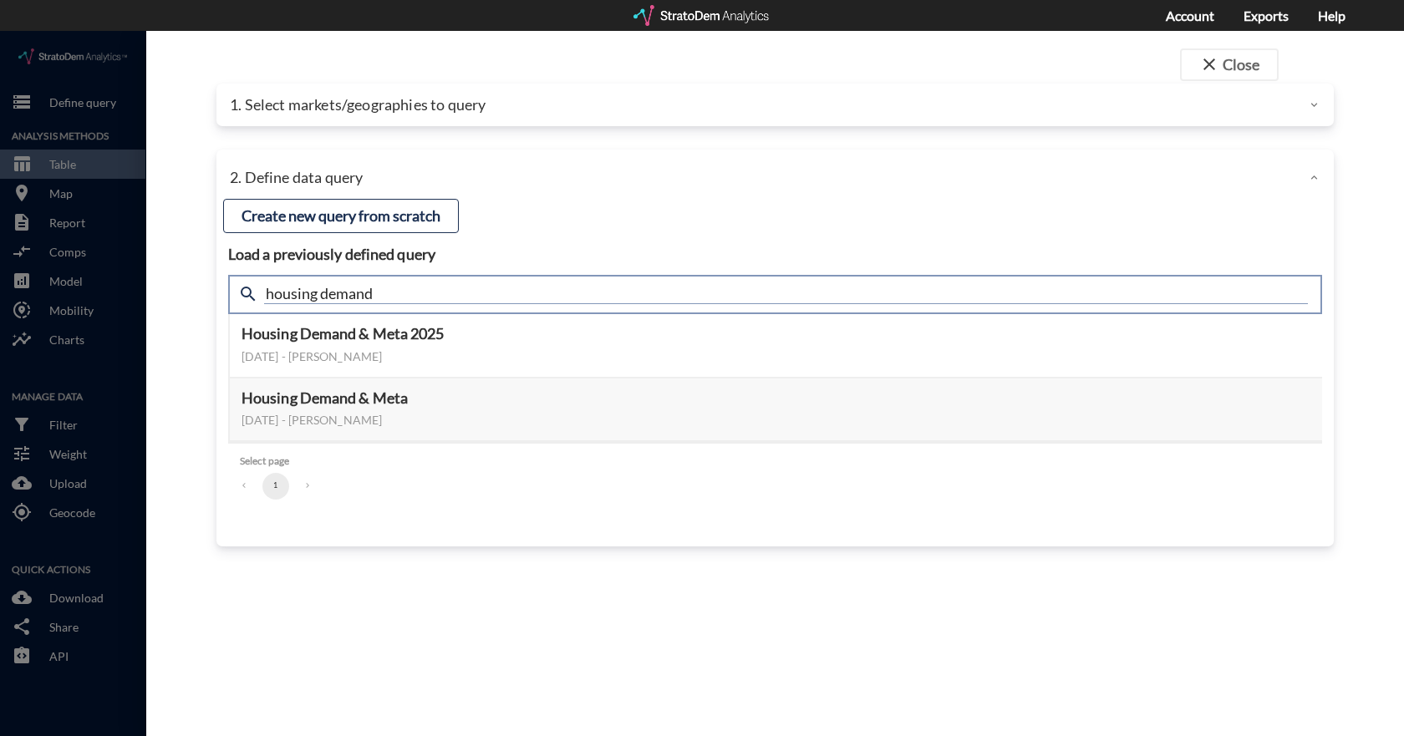
click input "housing demand"
type input "active adult"
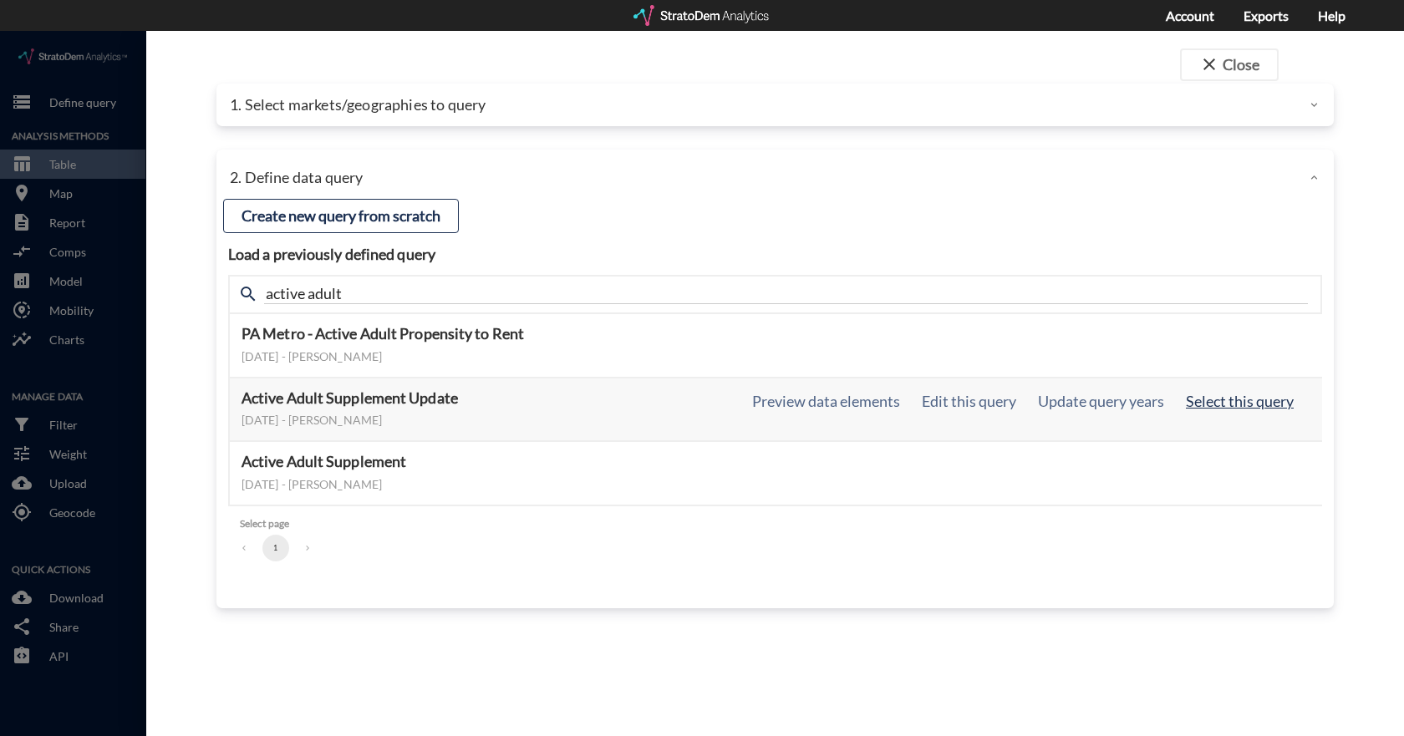
click button "Select this query"
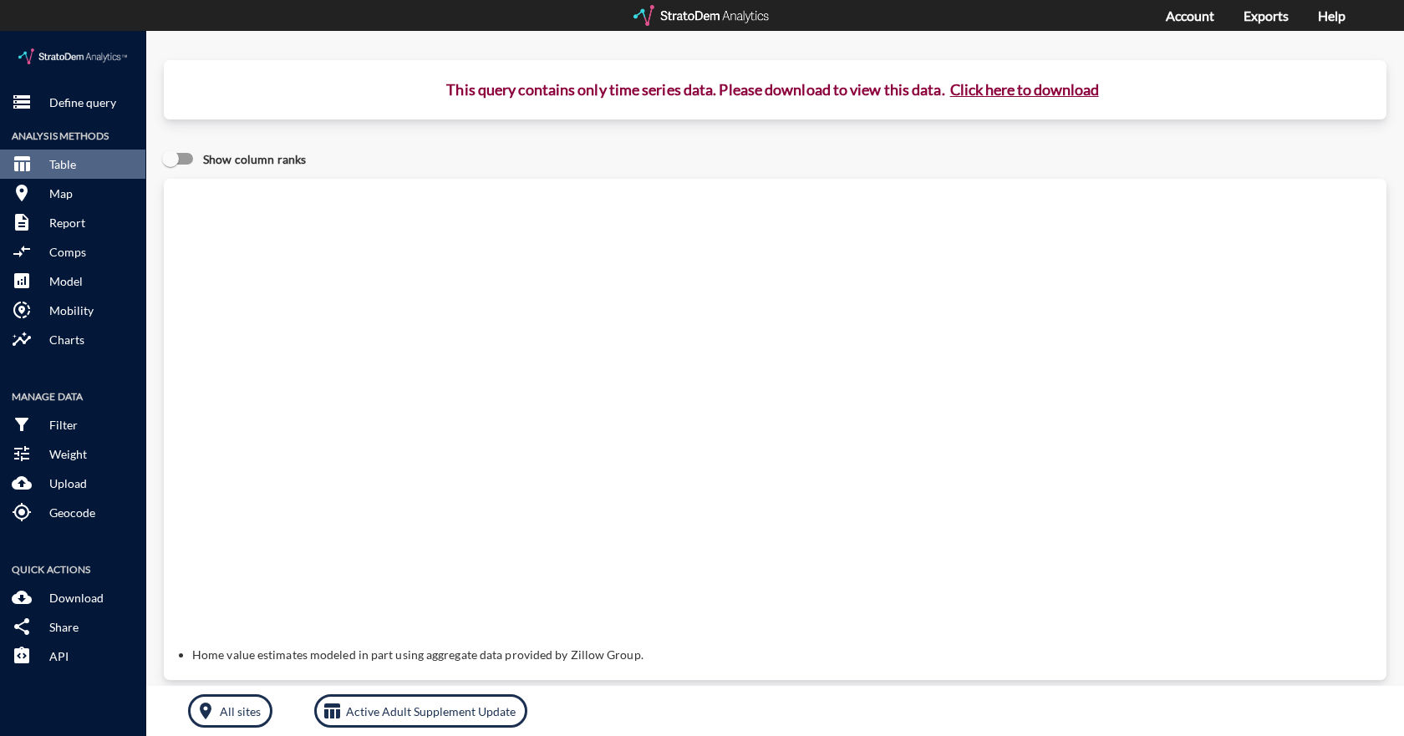
click button "Click here to download"
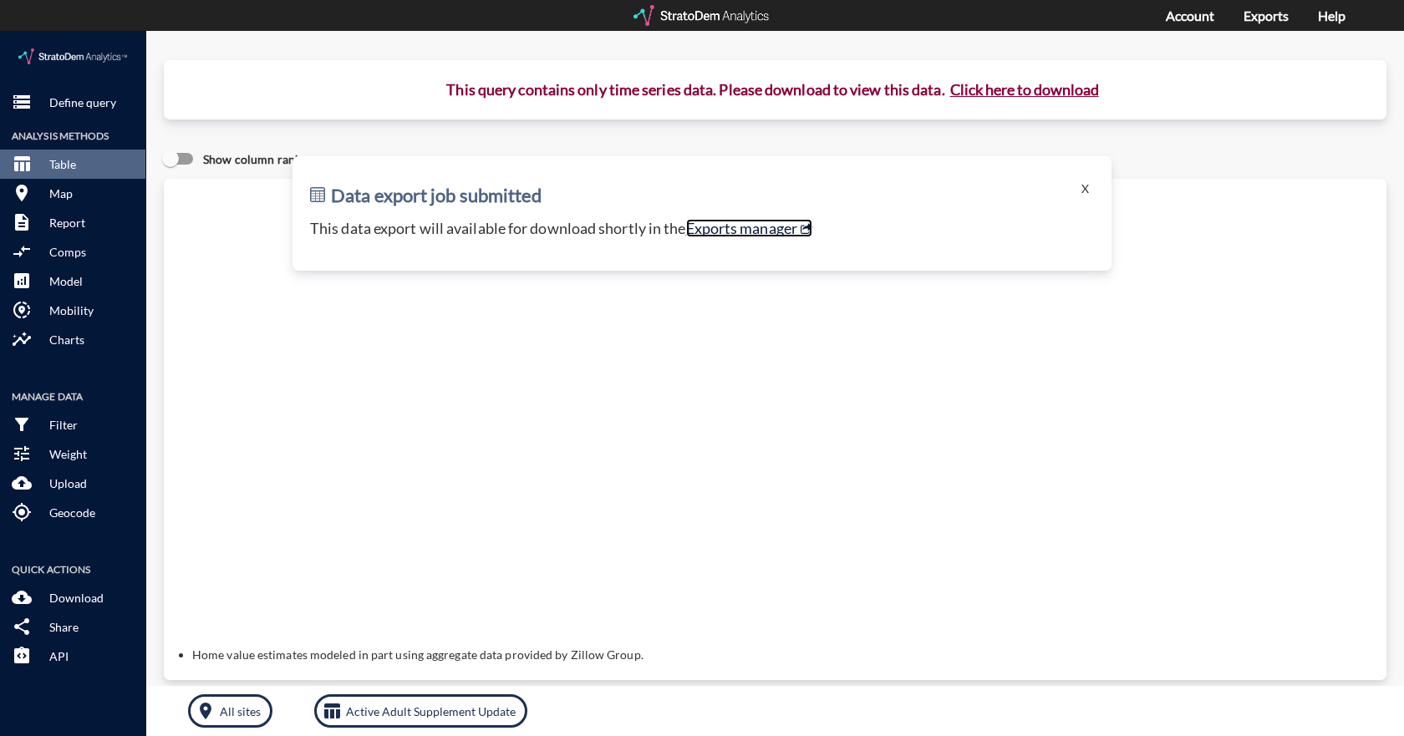
click link "Exports manager"
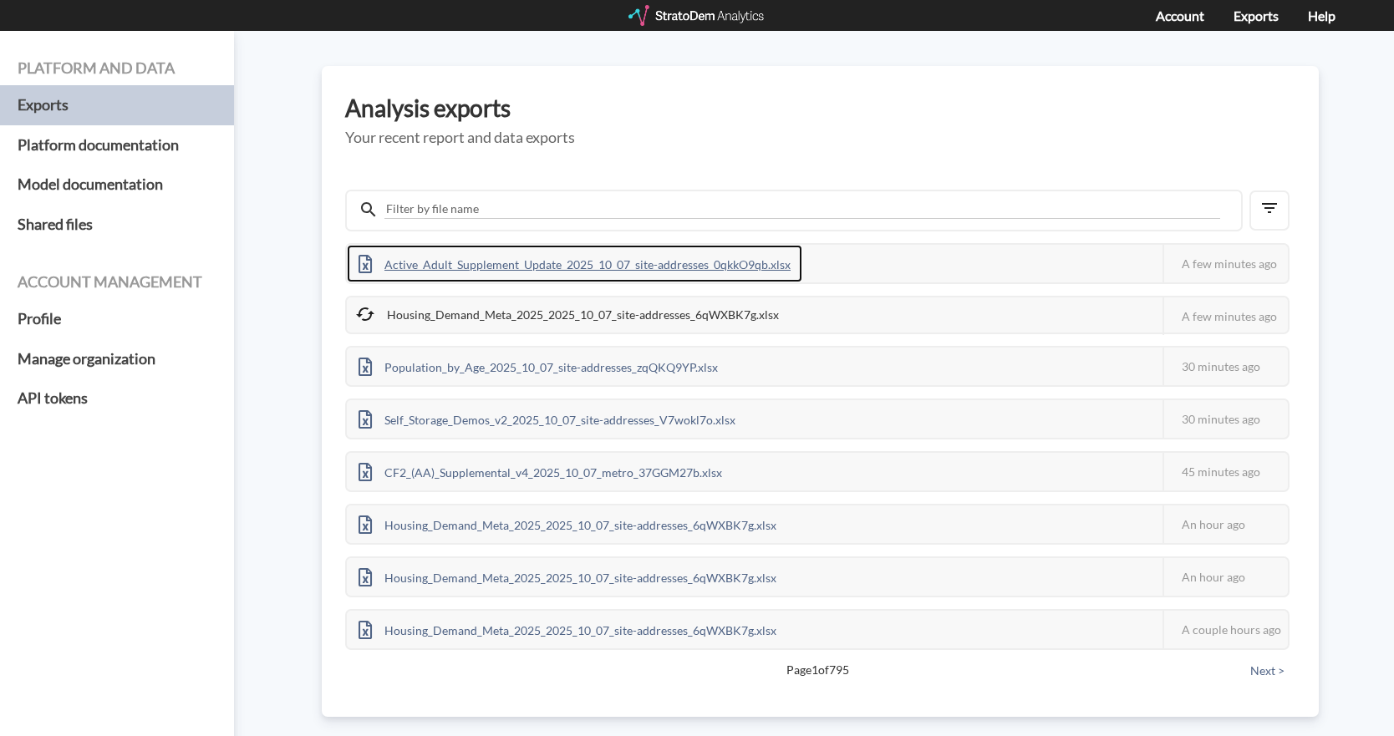
click at [670, 263] on div "Active_Adult_Supplement_Update_2025_10_07_site-addresses_0qkkO9qb.xlsx" at bounding box center [575, 264] width 456 height 38
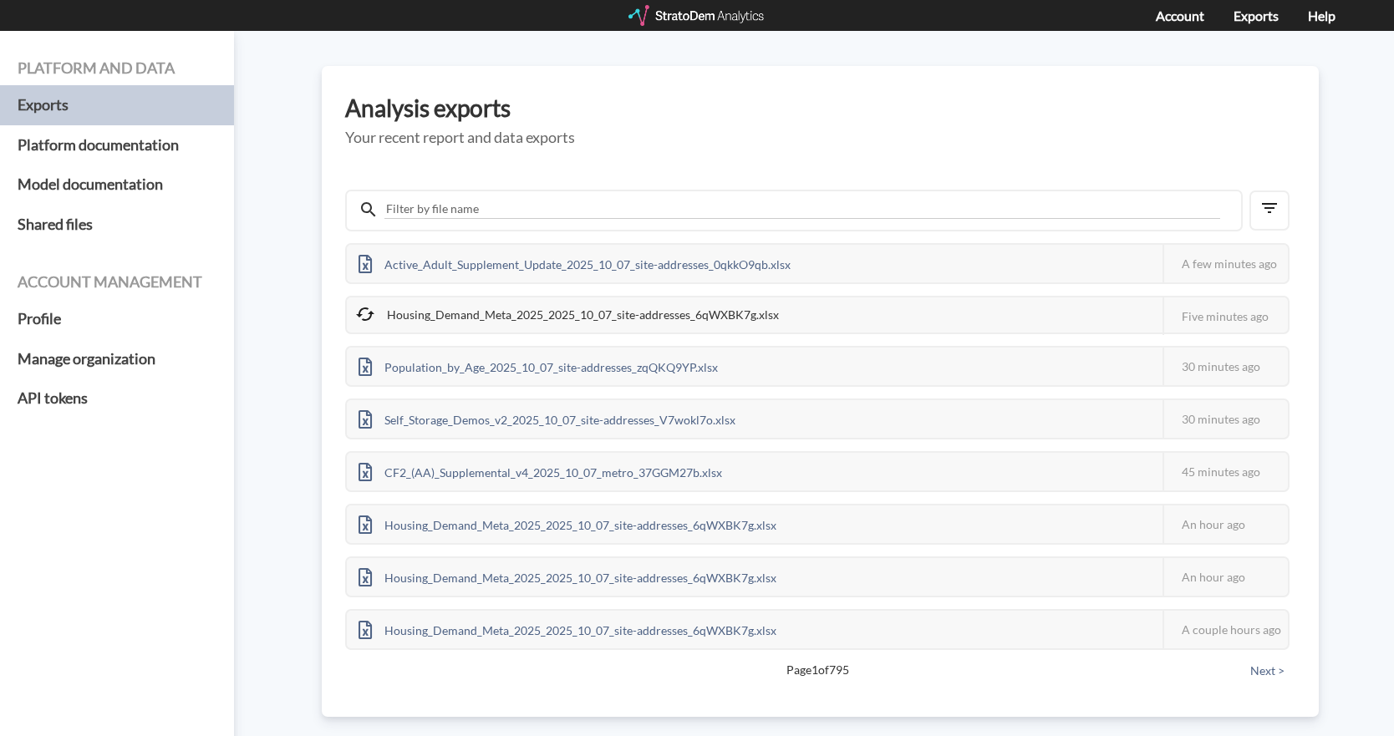
click at [1336, 322] on div "Platform and data Exports Platform documentation Model documentation Shared fil…" at bounding box center [697, 383] width 1394 height 705
click at [672, 176] on div "Active_Adult_Supplement_Update_2025_10_07_site-addresses_0qkkO9qb.xlsx This job…" at bounding box center [820, 421] width 950 height 533
click at [757, 160] on div "Active_Adult_Supplement_Update_2025_10_07_site-addresses_0qkkO9qb.xlsx This job…" at bounding box center [820, 421] width 950 height 533
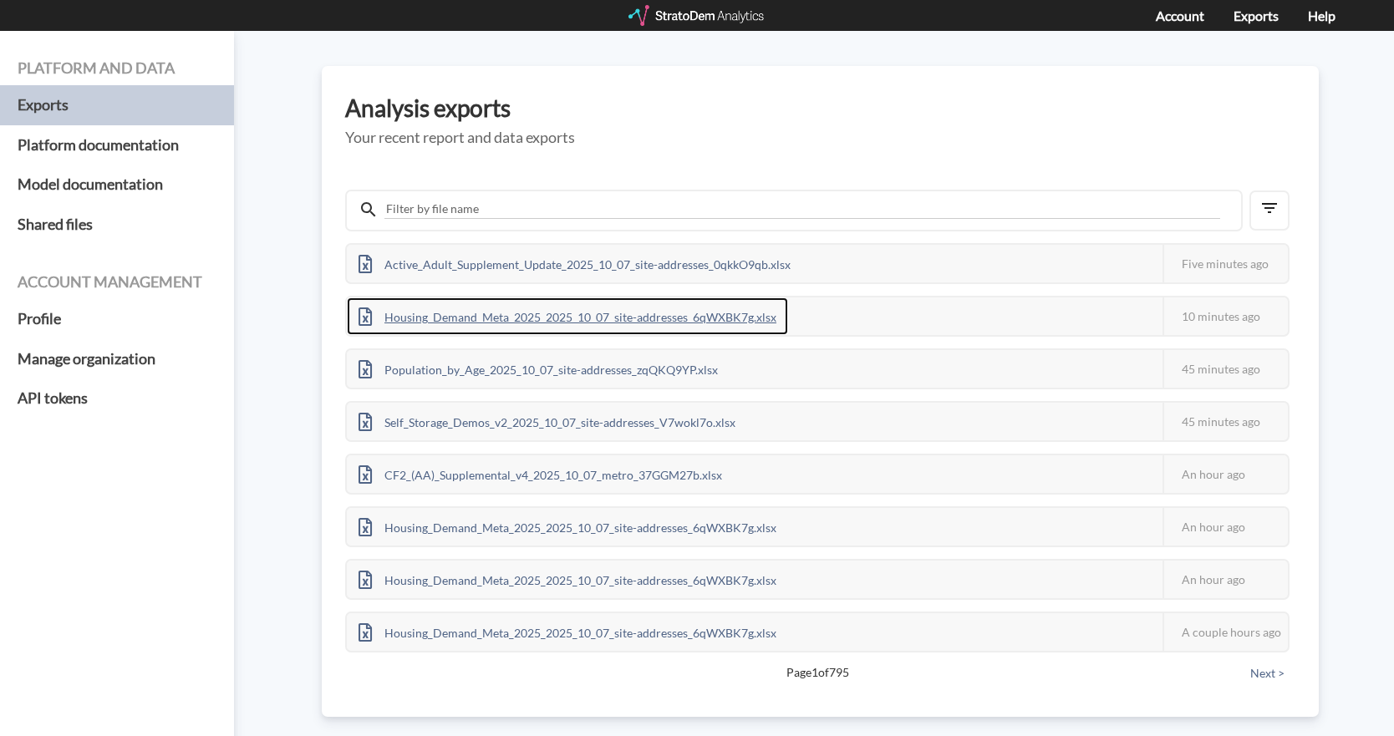
click at [665, 313] on div "Housing_Demand_Meta_2025_2025_10_07_site-addresses_6qWXBK7g.xlsx" at bounding box center [567, 317] width 441 height 38
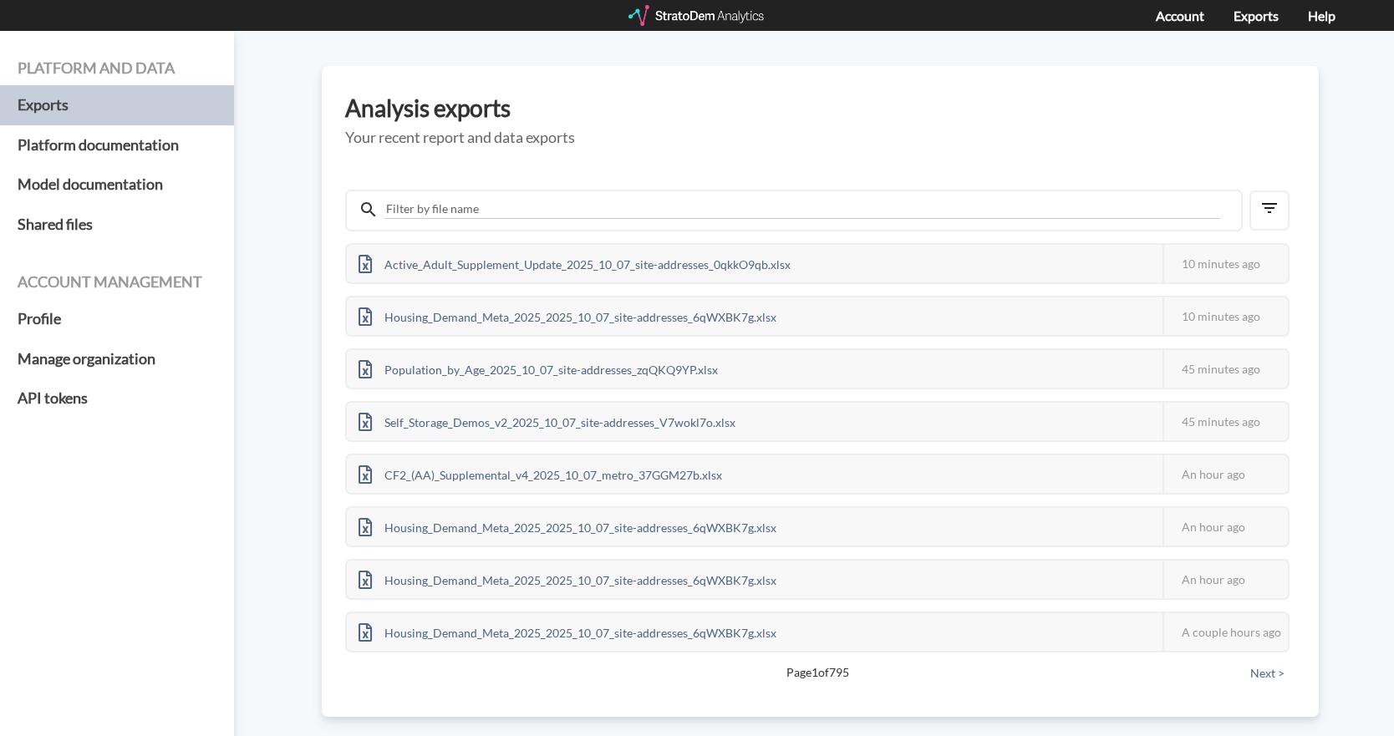
drag, startPoint x: 172, startPoint y: 582, endPoint x: 248, endPoint y: 217, distance: 372.3
click at [172, 582] on div "Platform and data Exports Platform documentation Model documentation Shared fil…" at bounding box center [117, 401] width 234 height 741
